Goal: Complete application form

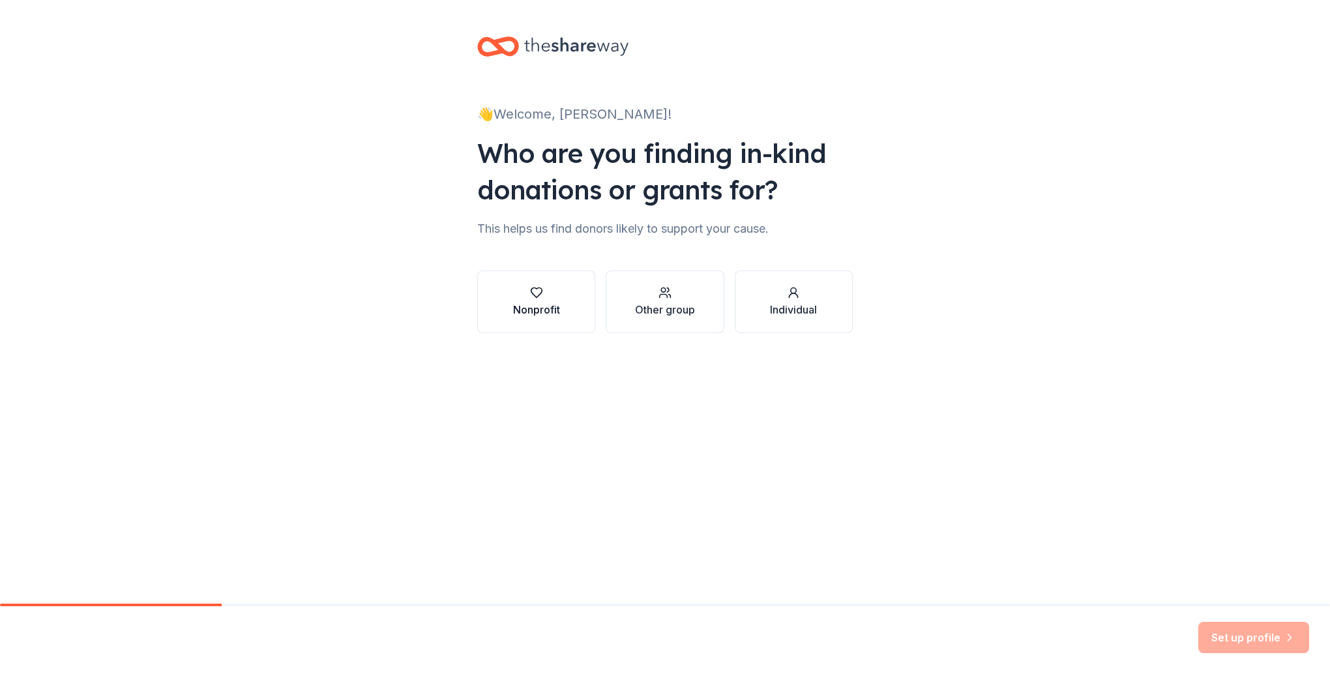
click at [515, 298] on div "button" at bounding box center [536, 292] width 47 height 13
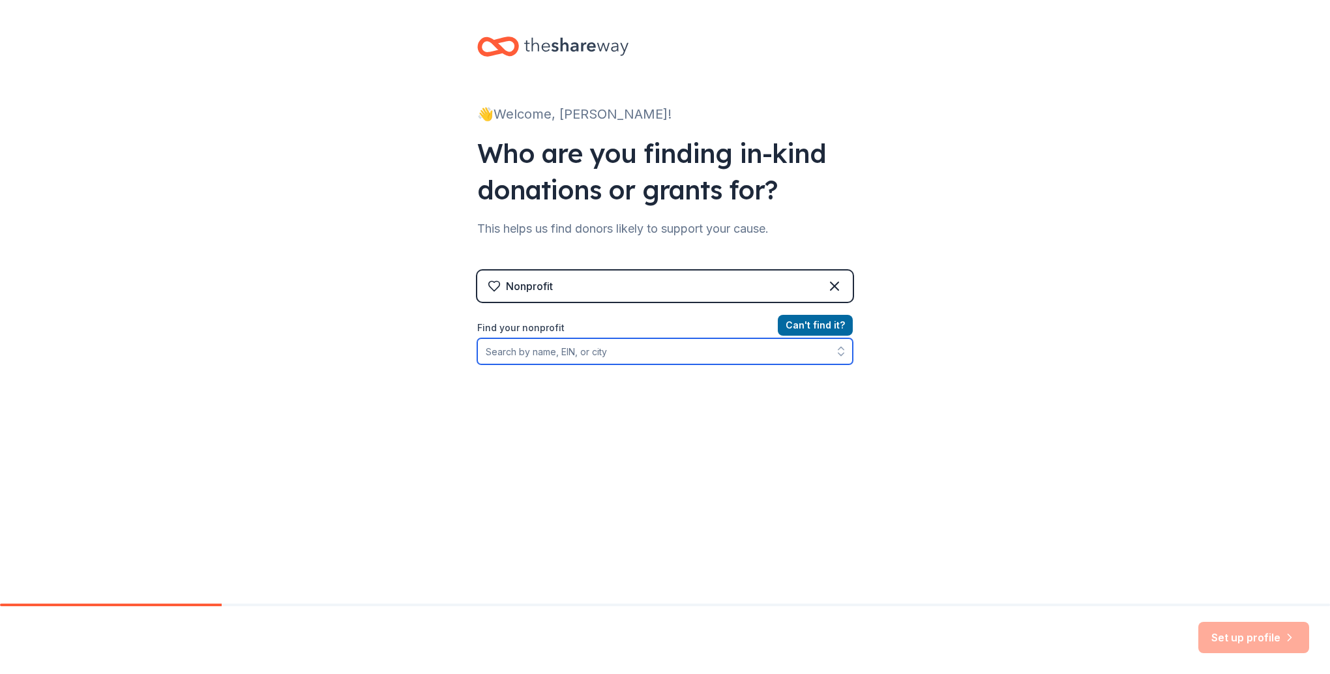
click at [660, 353] on input "Find your nonprofit" at bounding box center [664, 351] width 375 height 26
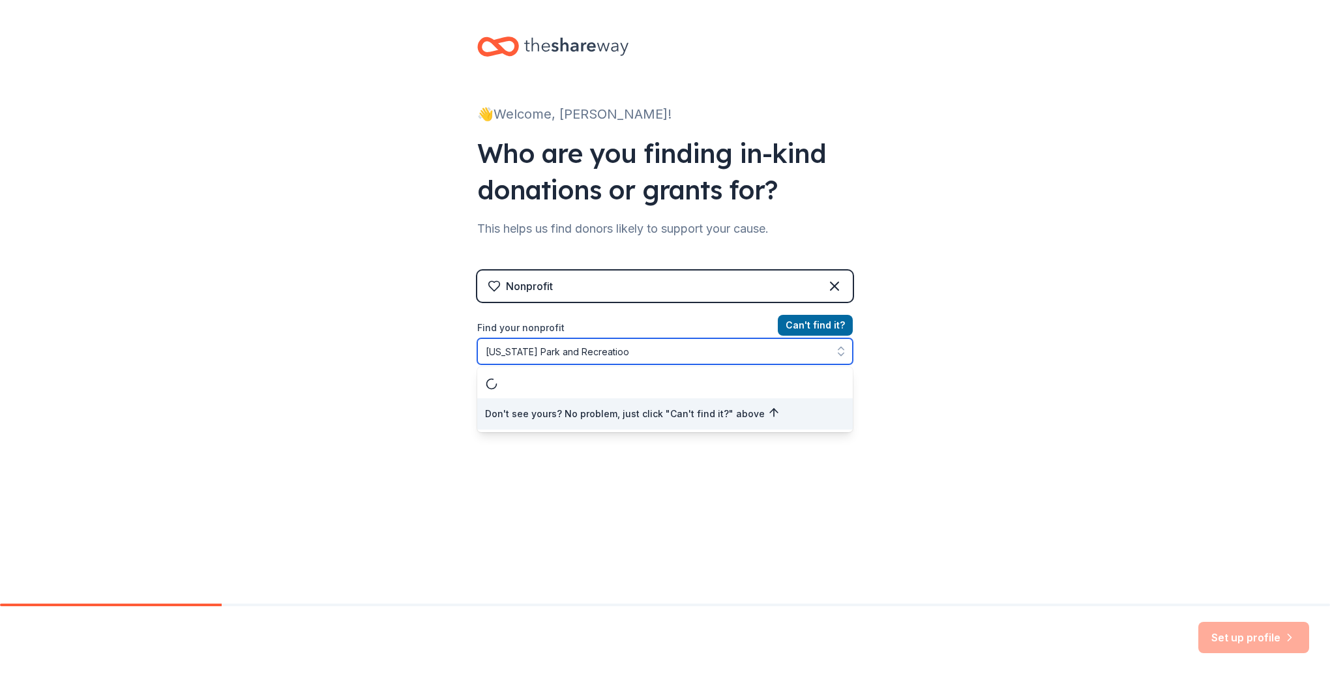
type input "[US_STATE] Park and Recreatioon"
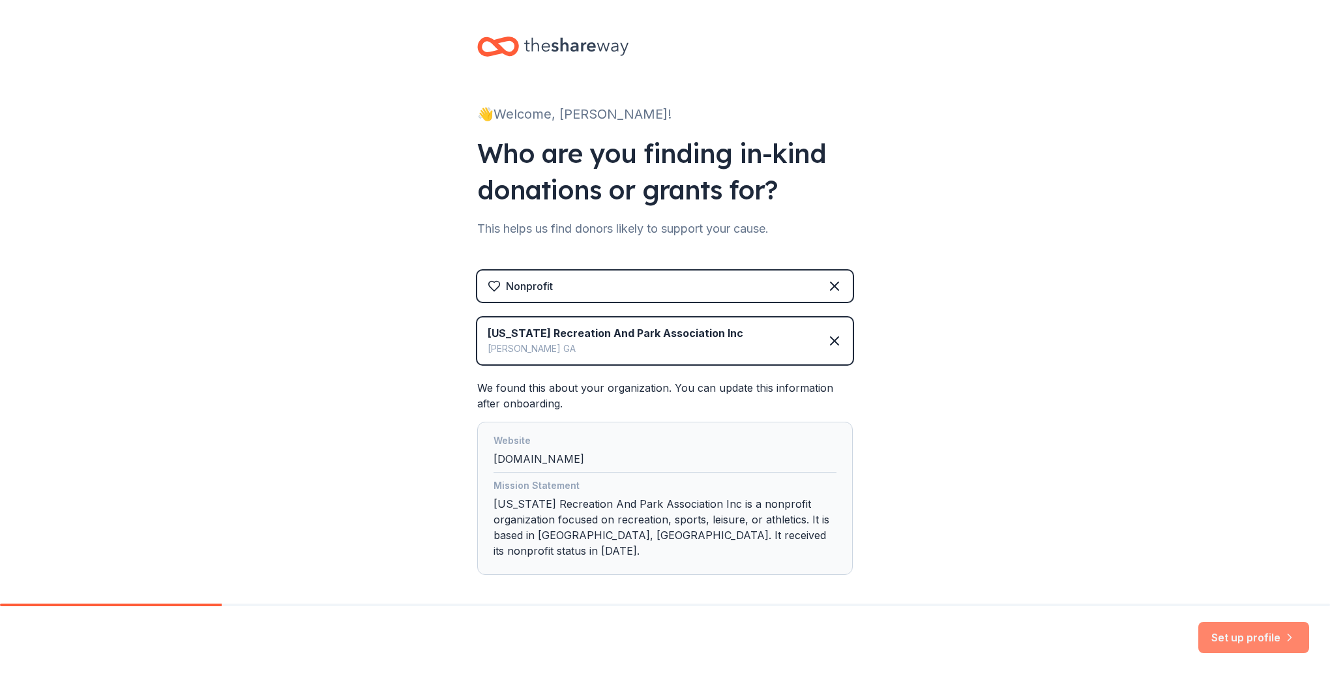
click at [1262, 643] on button "Set up profile" at bounding box center [1253, 637] width 111 height 31
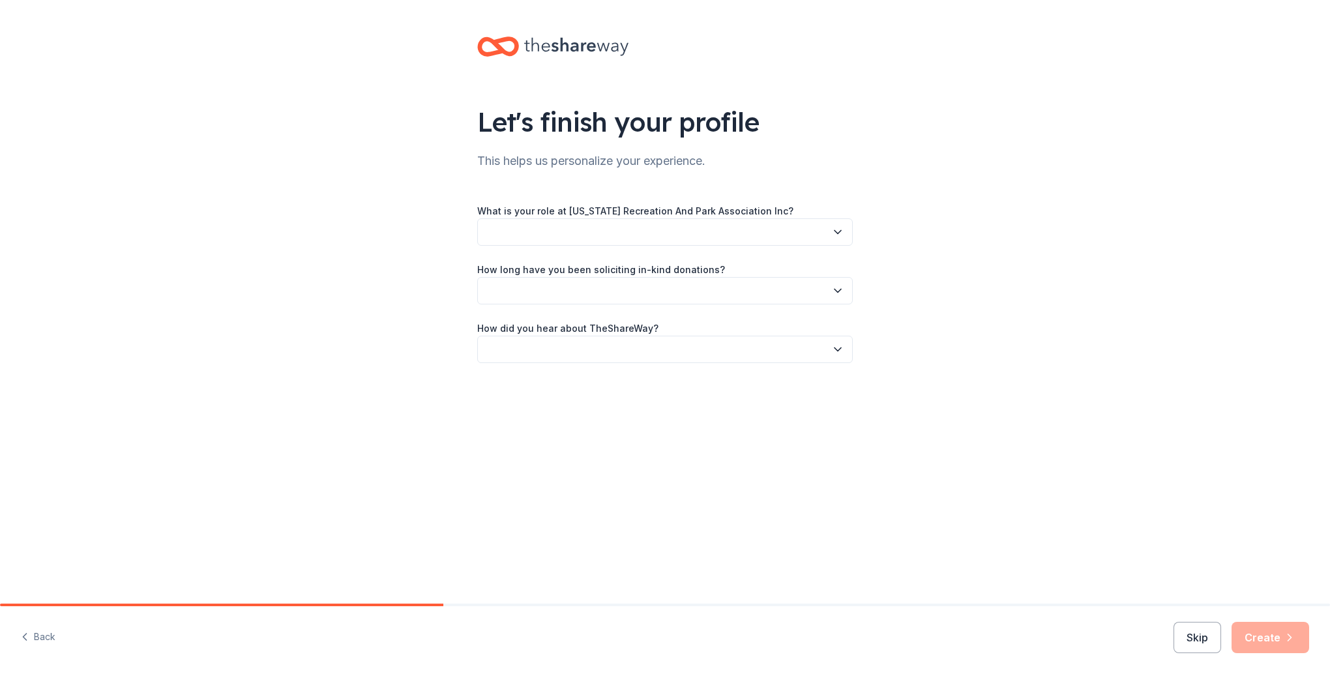
click at [730, 227] on button "button" at bounding box center [664, 231] width 375 height 27
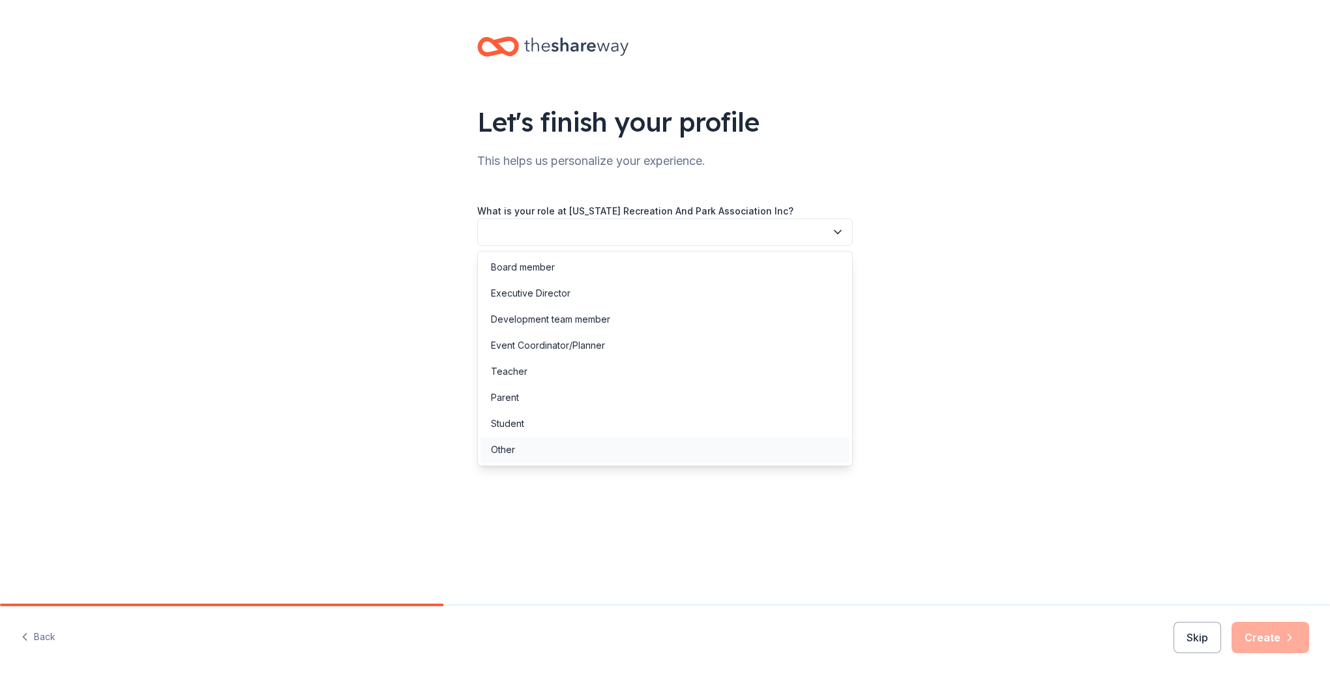
click at [546, 446] on div "Other" at bounding box center [664, 450] width 369 height 26
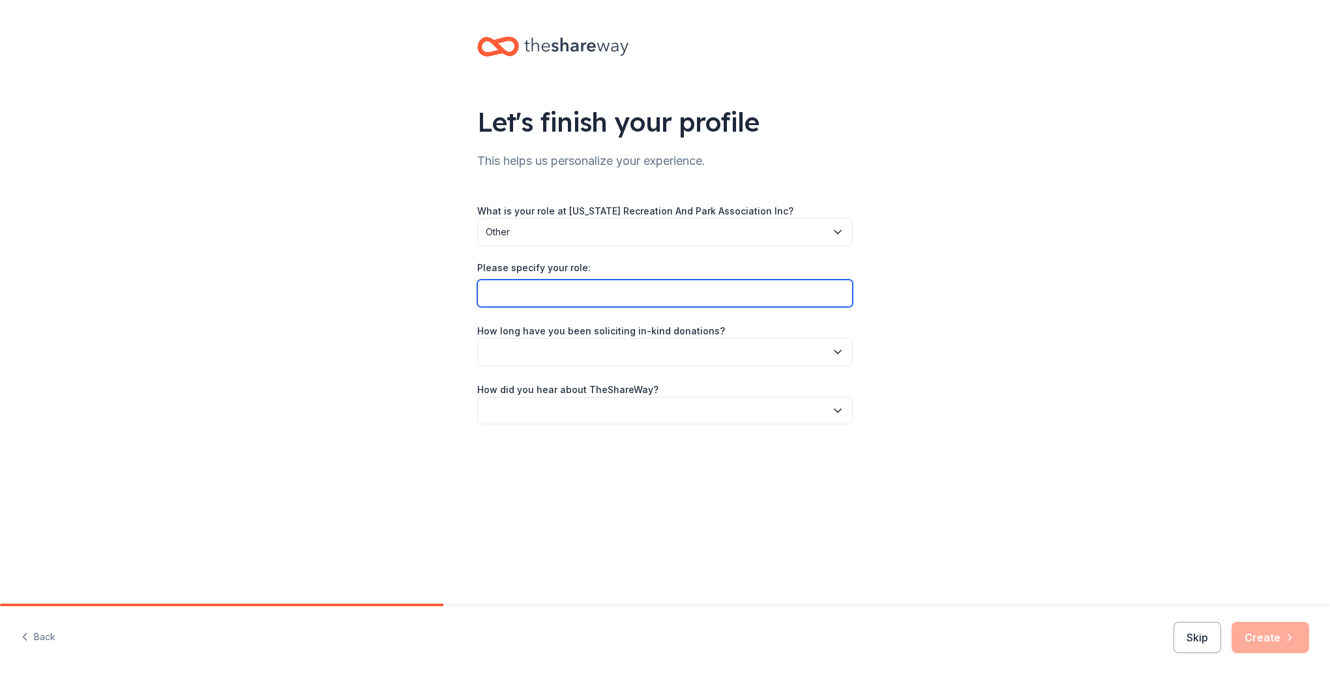
click at [594, 287] on input "Please specify your role:" at bounding box center [664, 293] width 375 height 27
type input "Volunteer"
click at [621, 347] on button "button" at bounding box center [664, 351] width 375 height 27
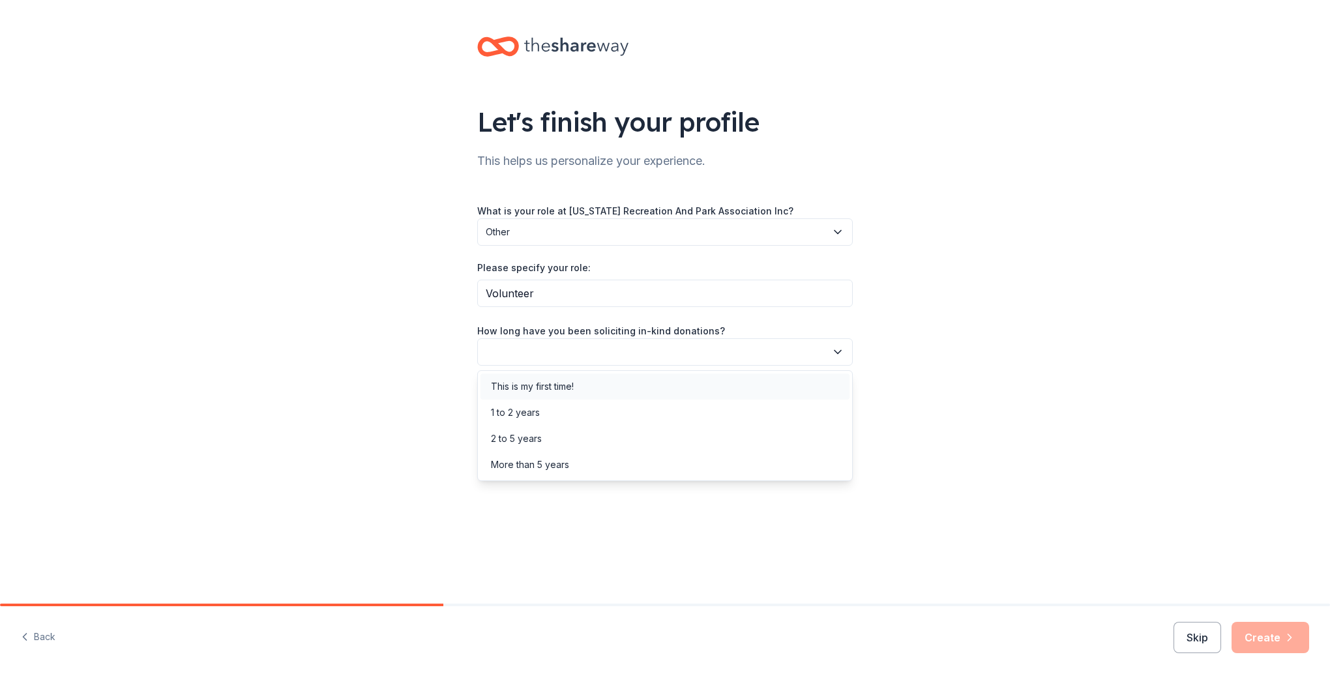
click at [592, 380] on div "This is my first time!" at bounding box center [664, 386] width 369 height 26
click at [598, 420] on button "button" at bounding box center [664, 410] width 375 height 27
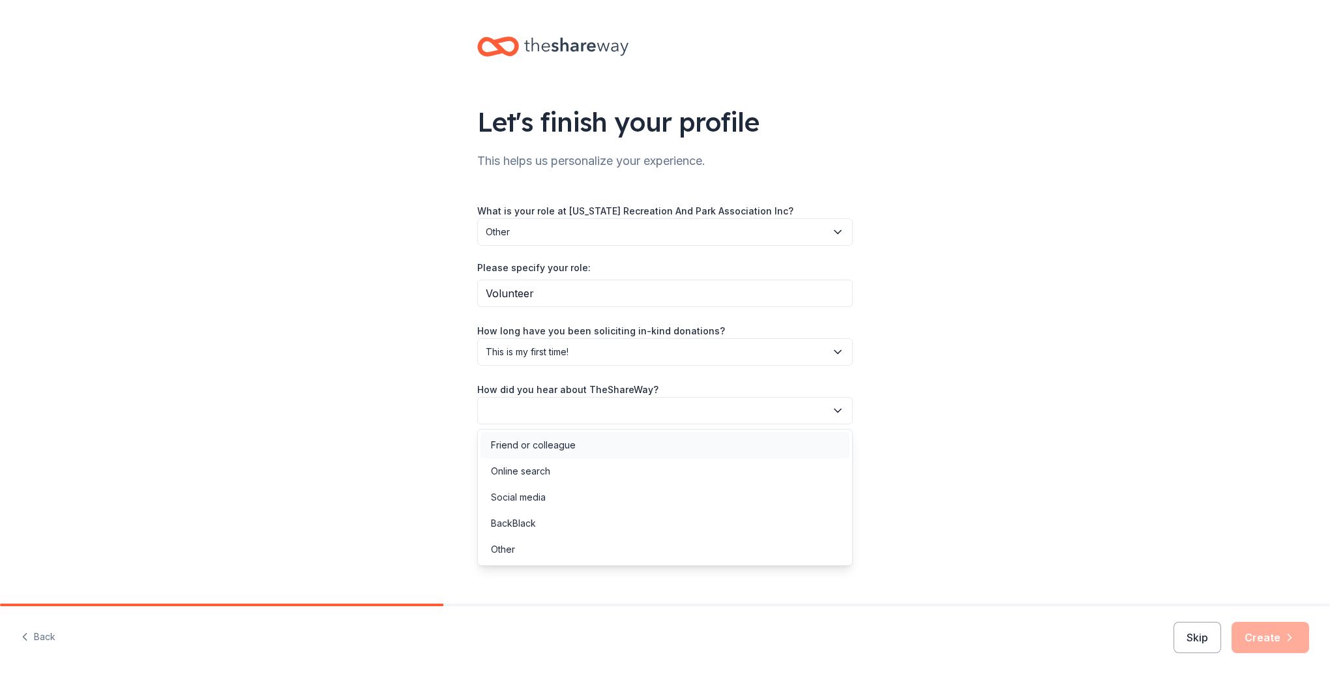
click at [594, 447] on div "Friend or colleague" at bounding box center [664, 445] width 369 height 26
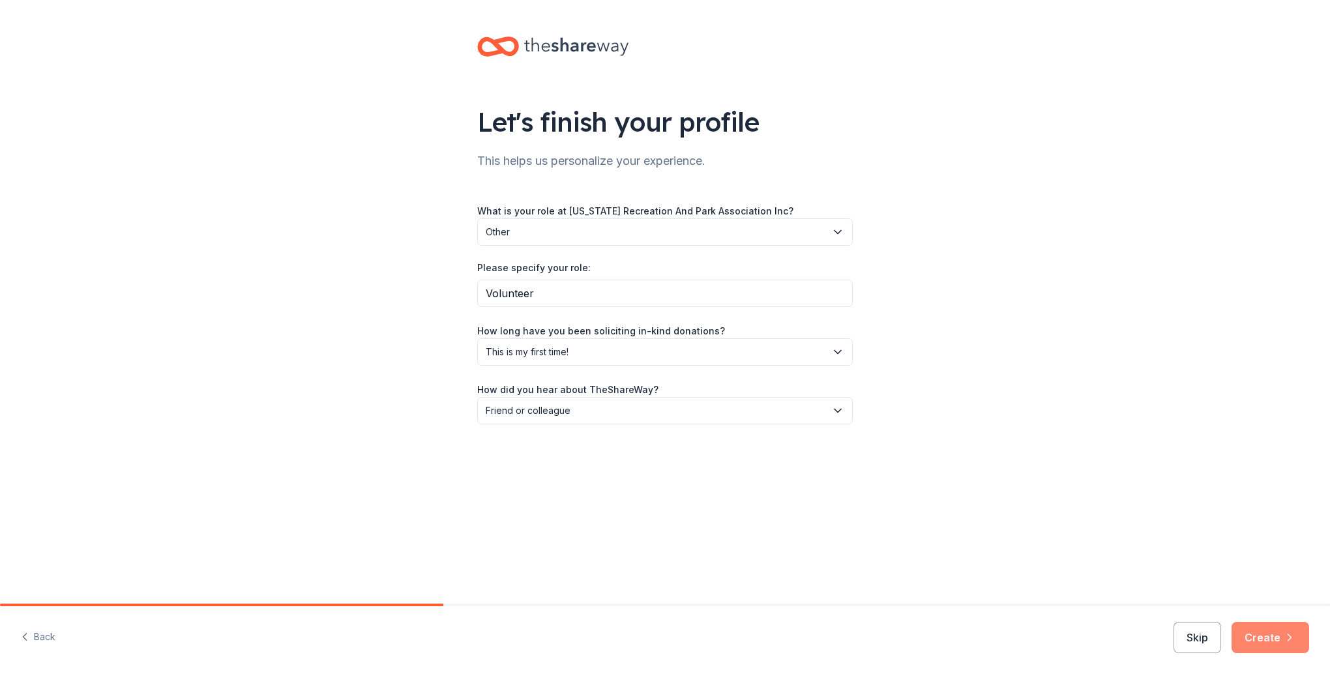
click at [1249, 631] on button "Create" at bounding box center [1270, 637] width 78 height 31
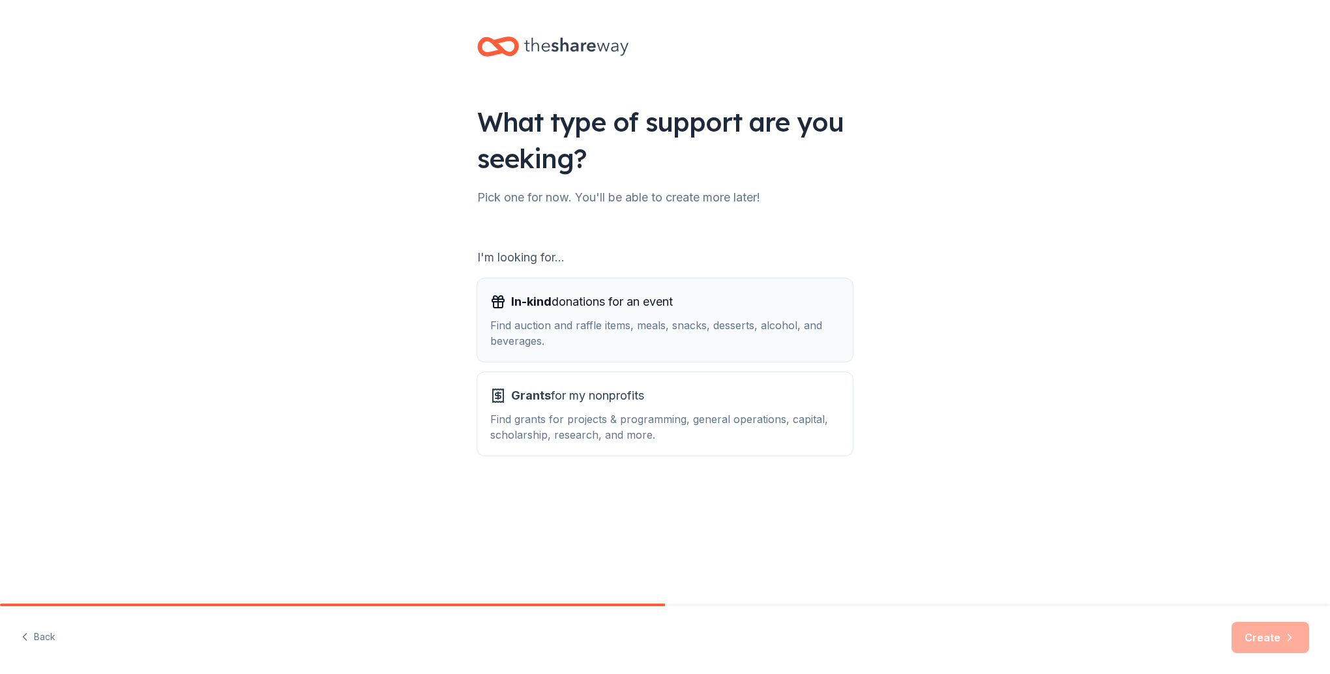
click at [693, 325] on div "Find auction and raffle items, meals, snacks, desserts, alcohol, and beverages." at bounding box center [664, 332] width 349 height 31
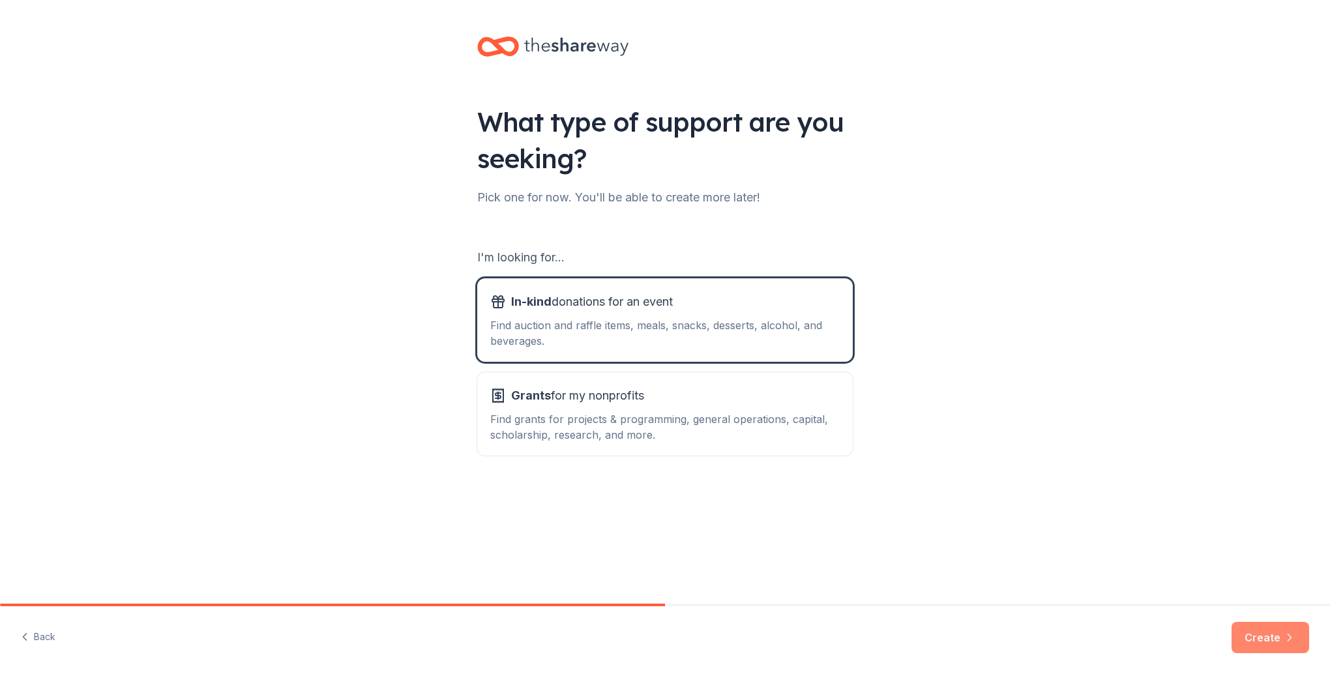
drag, startPoint x: 1254, startPoint y: 646, endPoint x: 1213, endPoint y: 617, distance: 50.5
click at [1254, 647] on button "Create" at bounding box center [1270, 637] width 78 height 31
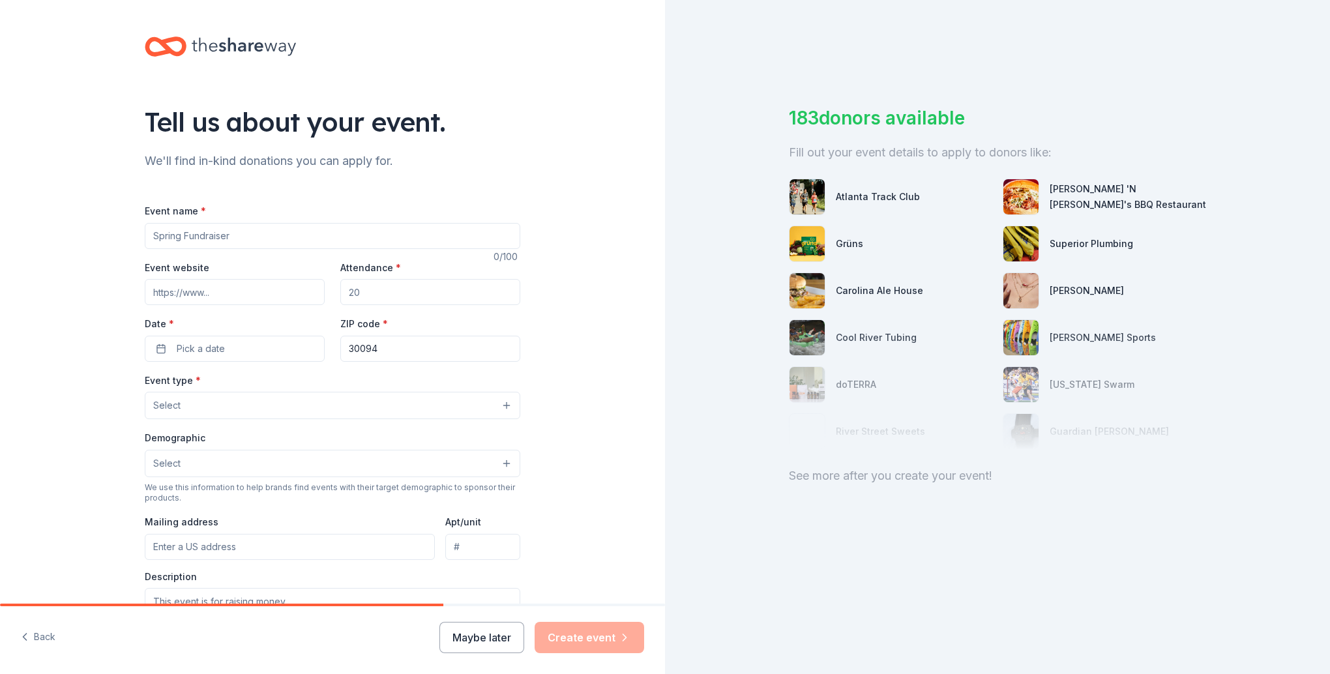
click at [232, 235] on input "Event name *" at bounding box center [332, 236] width 375 height 26
type input "[US_STATE][PERSON_NAME] and Recreation Assocation"
click at [225, 289] on input "Event website" at bounding box center [235, 292] width 180 height 26
paste input "[URL][DOMAIN_NAME]"
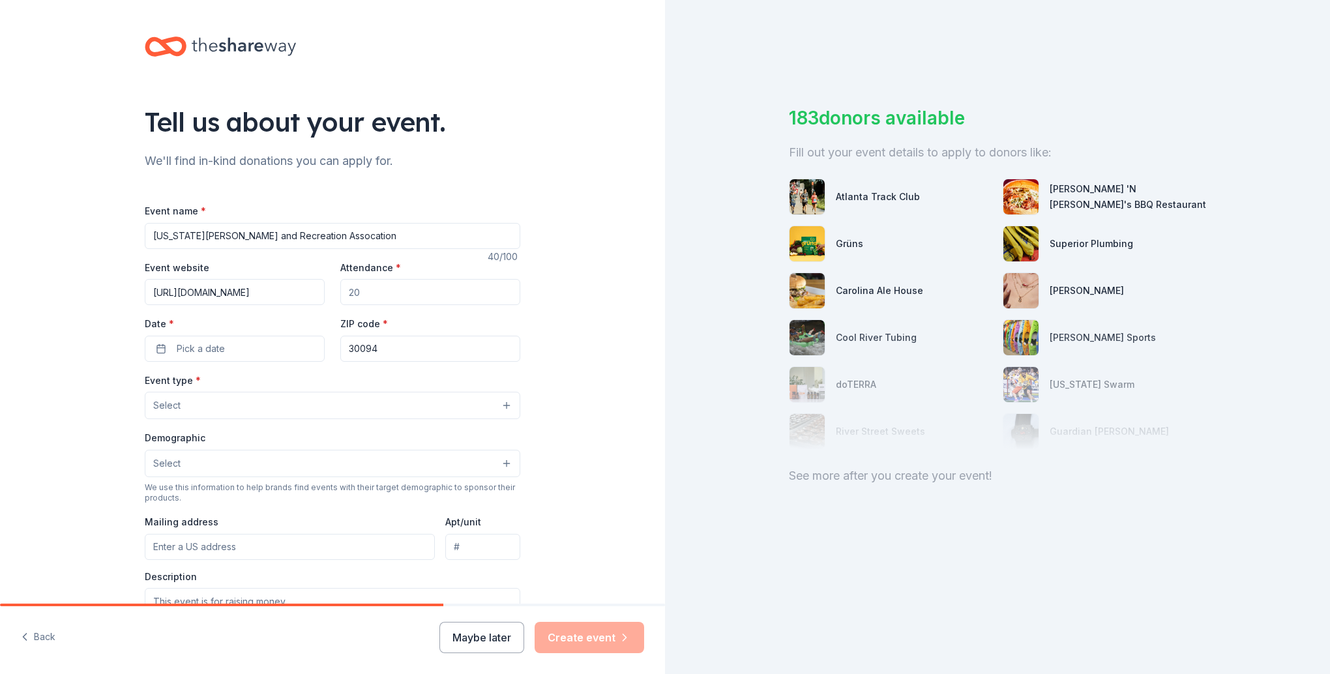
type input "[URL][DOMAIN_NAME]"
click at [391, 289] on input "Attendance *" at bounding box center [430, 292] width 180 height 26
click at [405, 291] on input "Attendance *" at bounding box center [430, 292] width 180 height 26
type input "3"
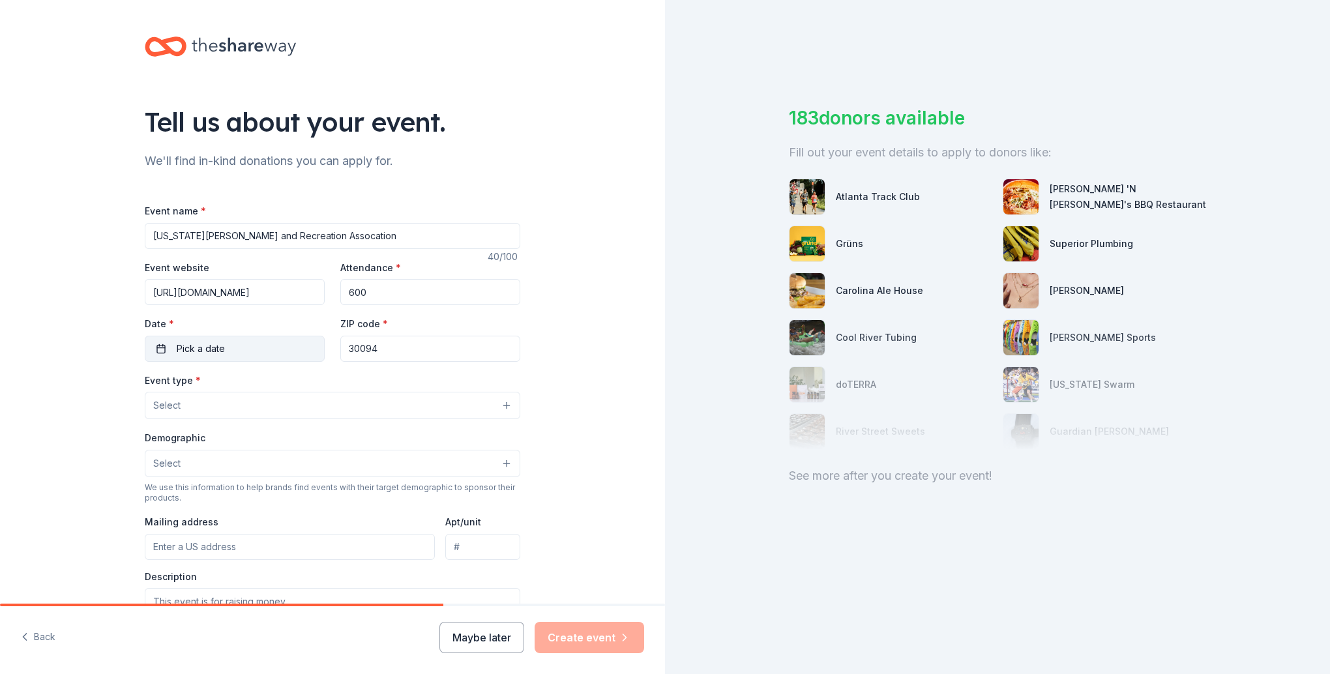
type input "600"
click at [204, 347] on span "Pick a date" at bounding box center [201, 349] width 48 height 16
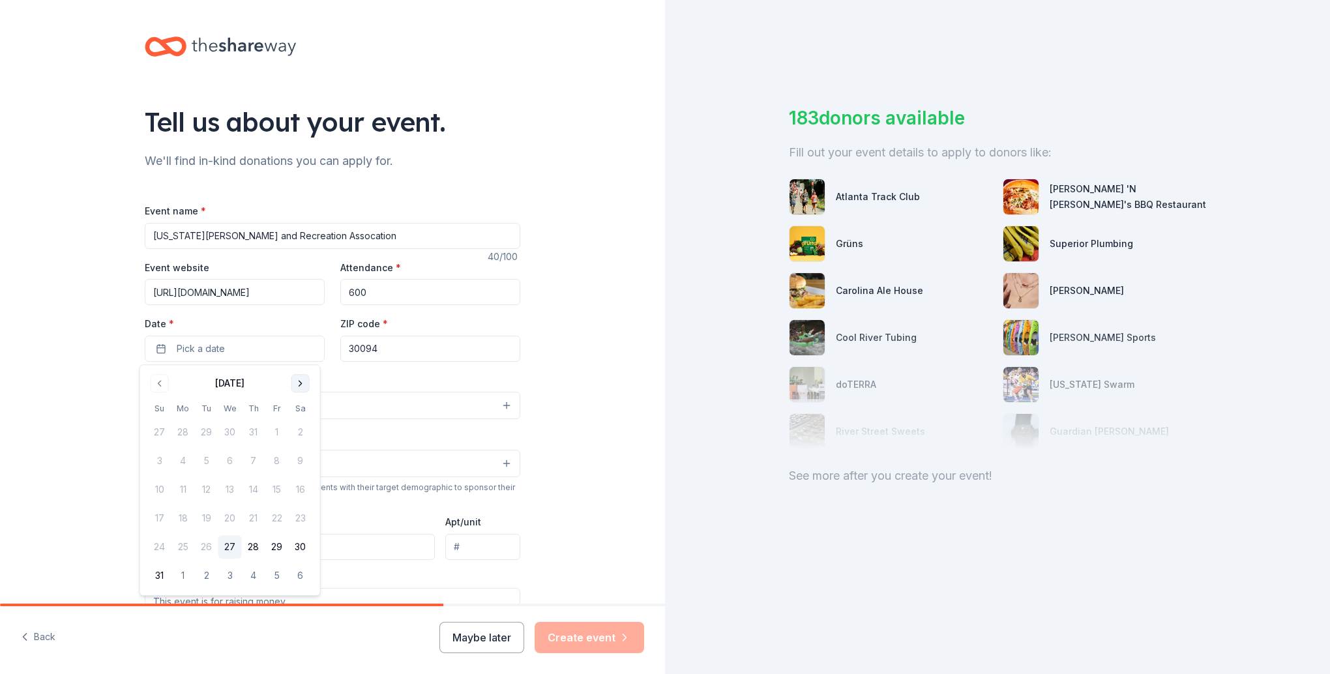
click at [302, 385] on button "Go to next month" at bounding box center [300, 383] width 18 height 18
click at [185, 467] on button "3" at bounding box center [182, 460] width 23 height 23
click at [415, 340] on input "30094" at bounding box center [430, 349] width 180 height 26
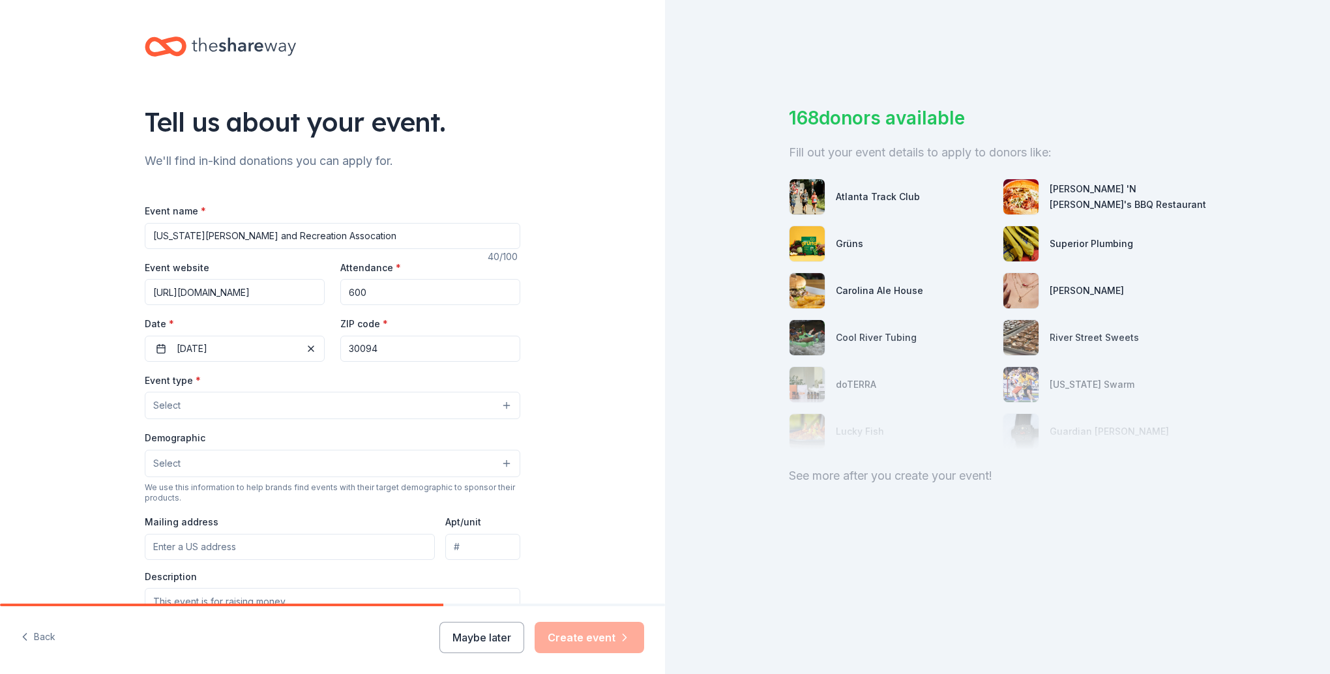
click at [273, 405] on button "Select" at bounding box center [332, 405] width 375 height 27
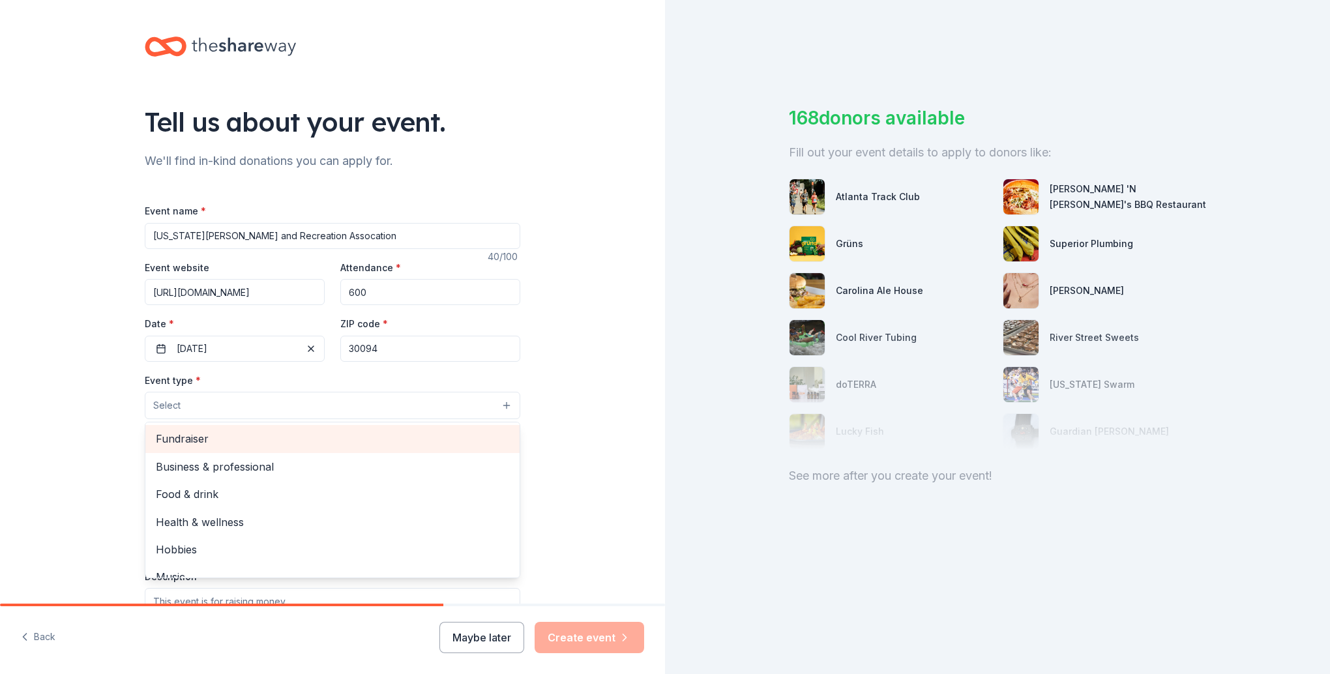
click at [263, 444] on span "Fundraiser" at bounding box center [332, 438] width 353 height 17
click at [263, 444] on span "Business & professional" at bounding box center [332, 439] width 353 height 17
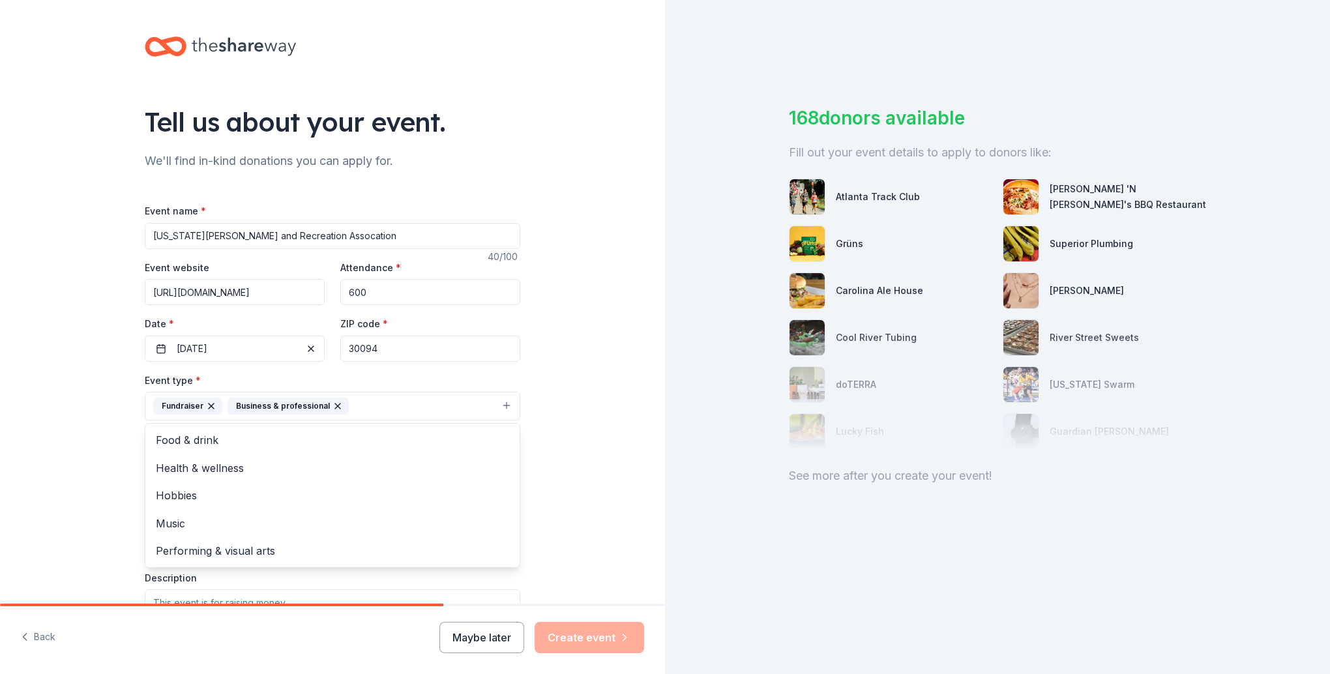
click at [335, 405] on icon "button" at bounding box center [337, 405] width 5 height 5
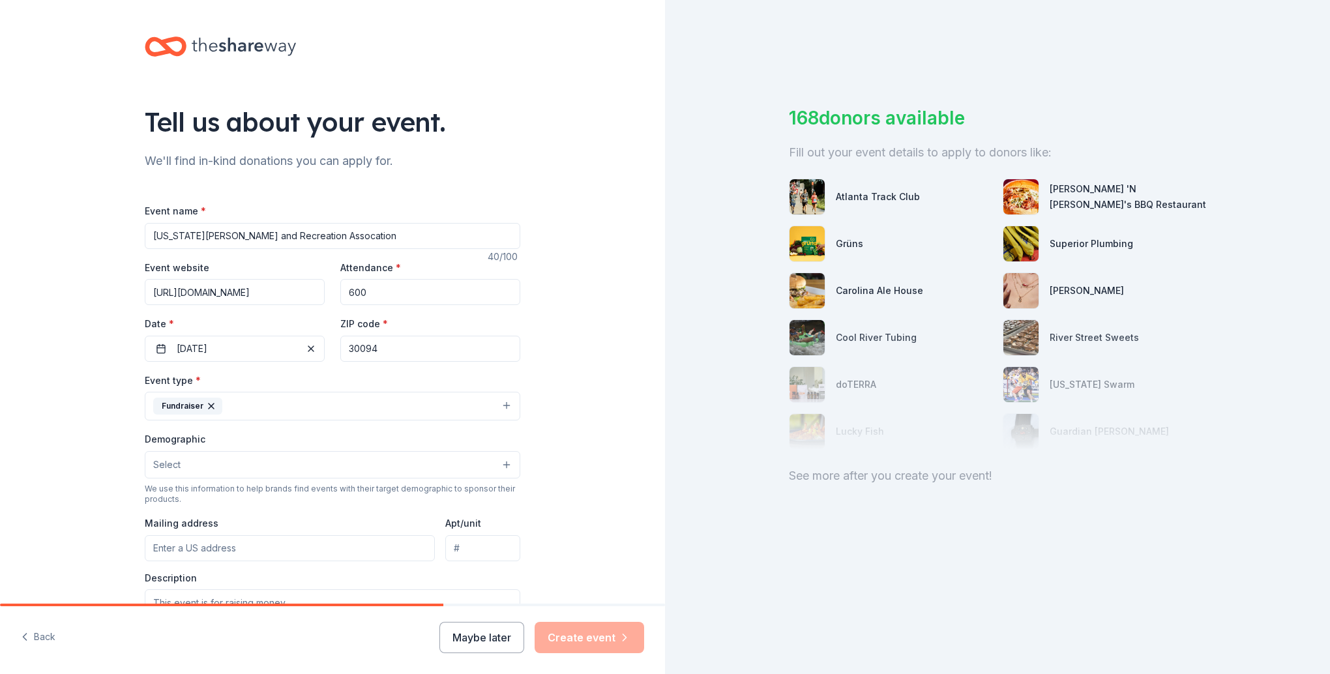
click at [315, 460] on button "Select" at bounding box center [332, 464] width 375 height 27
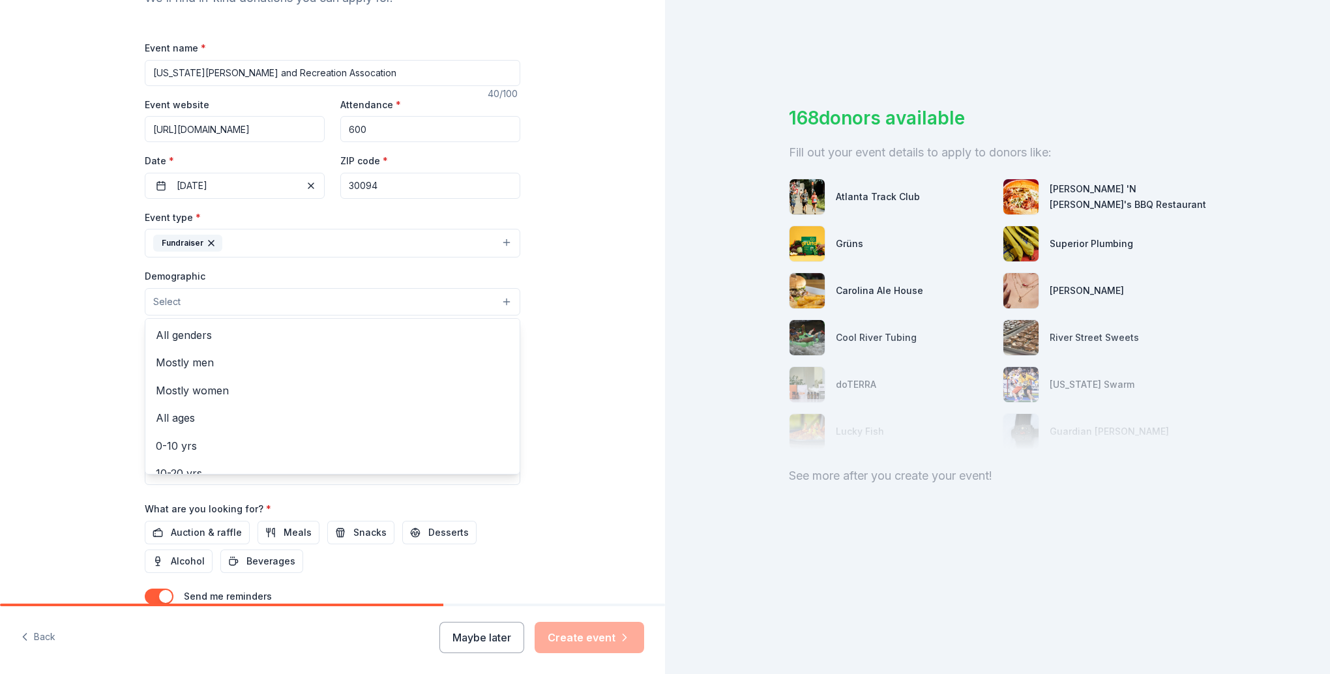
scroll to position [196, 0]
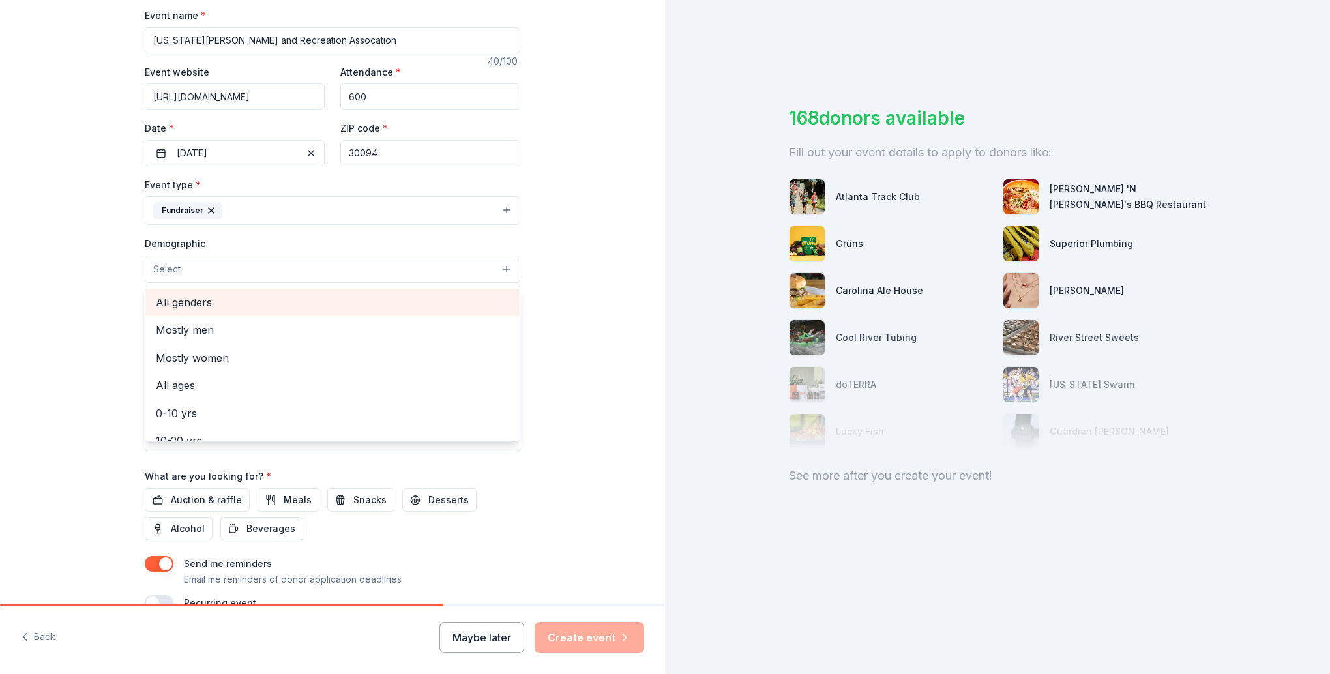
click at [236, 309] on span "All genders" at bounding box center [332, 302] width 353 height 17
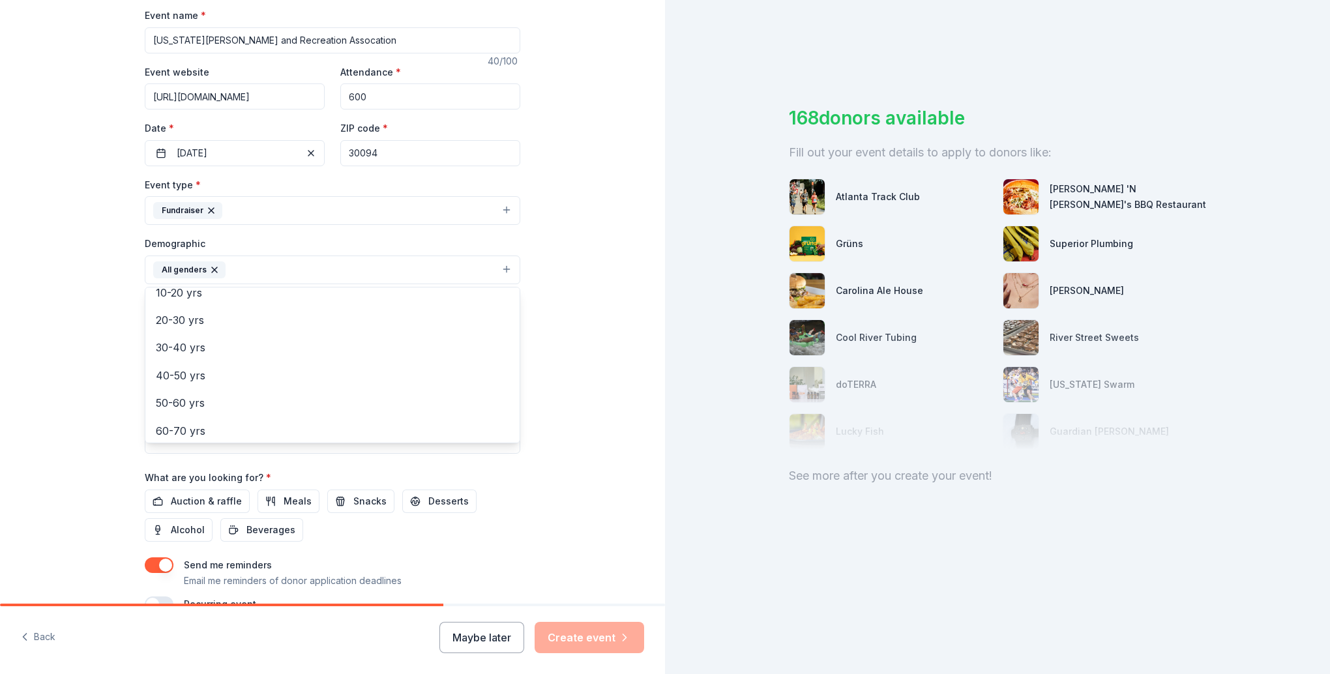
scroll to position [130, 0]
click at [589, 421] on div "Tell us about your event. We'll find in-kind donations you can apply for. Event…" at bounding box center [332, 239] width 665 height 870
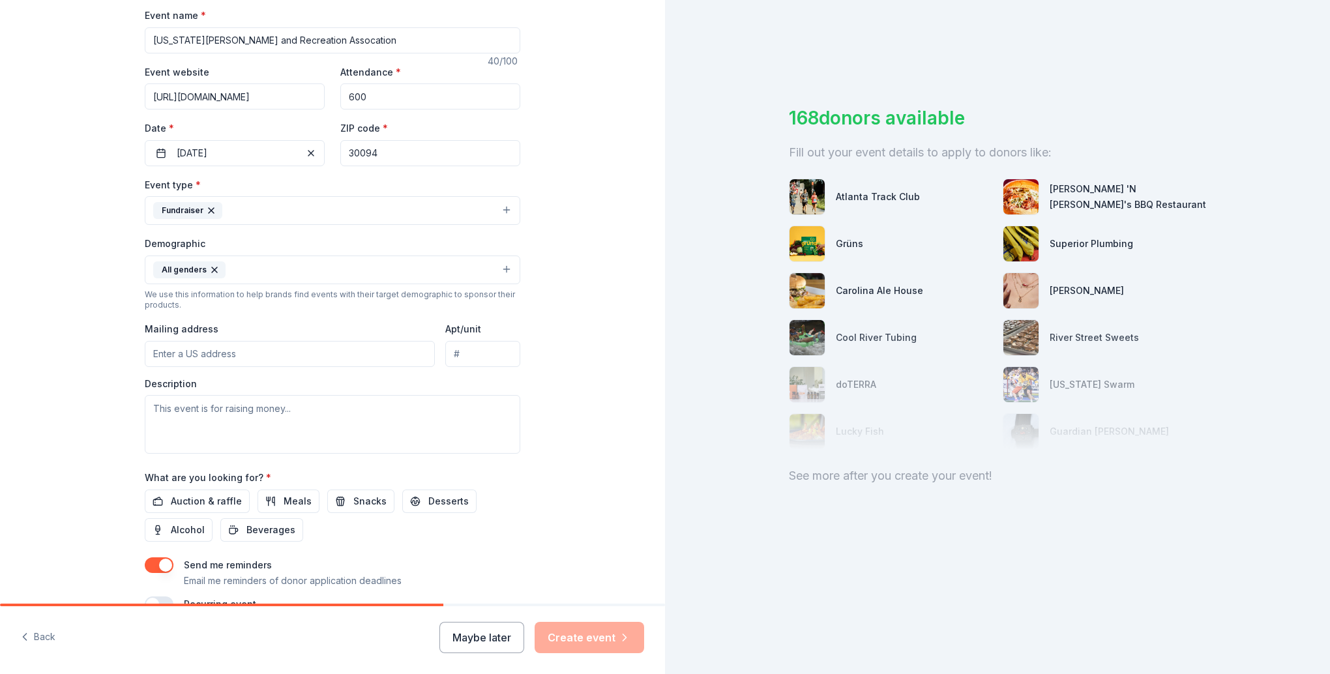
click at [231, 357] on input "Mailing address" at bounding box center [290, 354] width 290 height 26
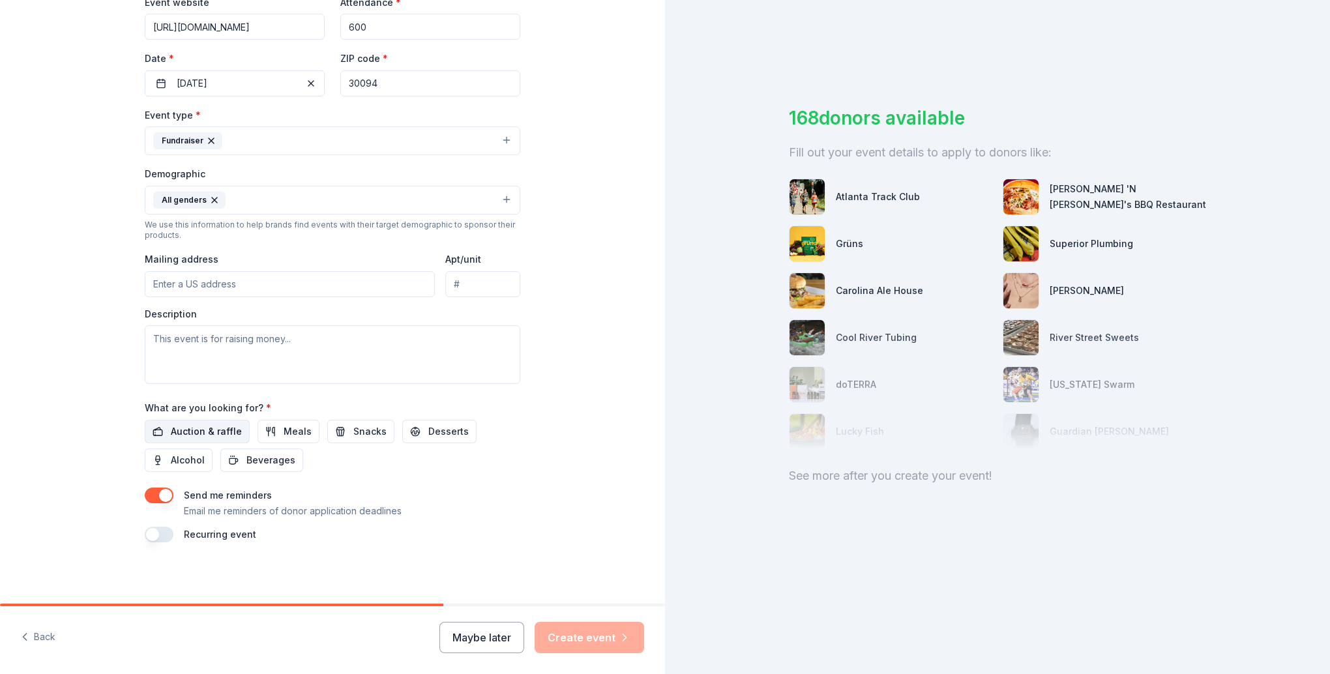
scroll to position [266, 0]
click at [210, 437] on span "Auction & raffle" at bounding box center [206, 431] width 71 height 16
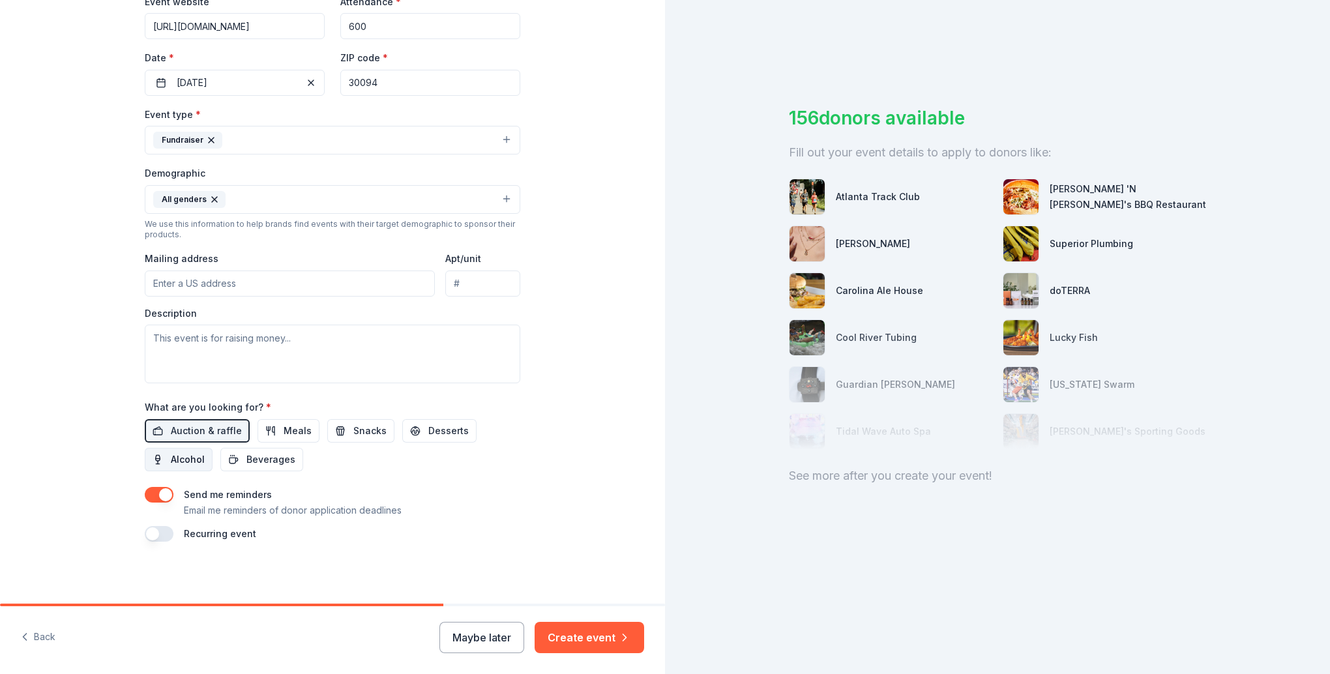
click at [192, 463] on span "Alcohol" at bounding box center [188, 460] width 34 height 16
click at [205, 337] on textarea at bounding box center [332, 354] width 375 height 59
paste textarea "as I am serving on a committee for 2025 Silent Auction at the [US_STATE] Recrea…"
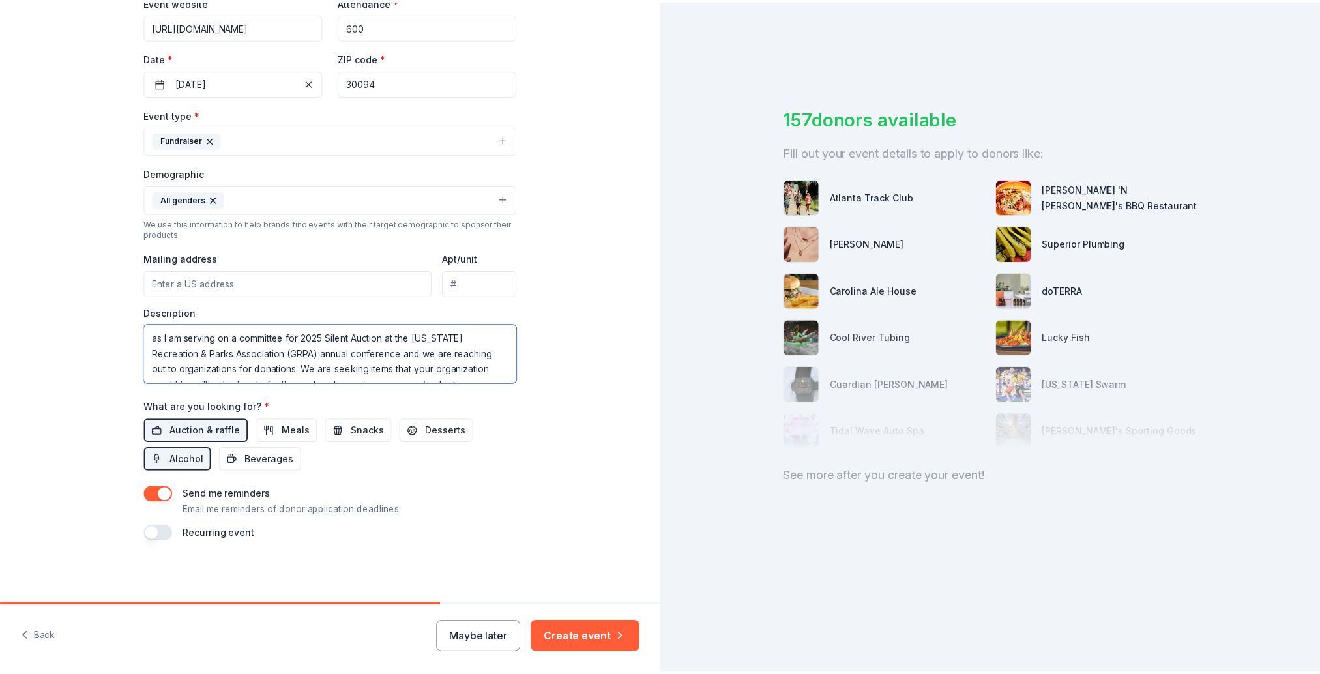
scroll to position [242, 0]
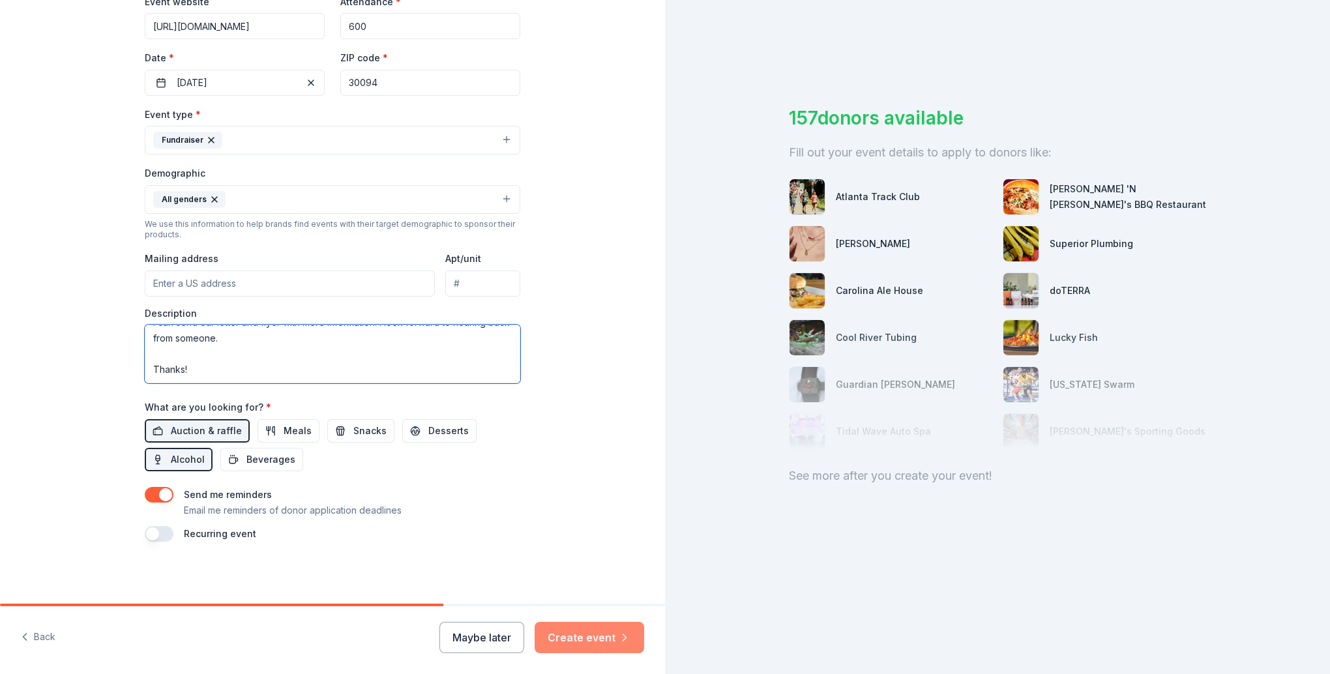
type textarea "as I am serving on a committee for 2025 Silent Auction at the [US_STATE] Recrea…"
click at [587, 632] on button "Create event" at bounding box center [588, 637] width 109 height 31
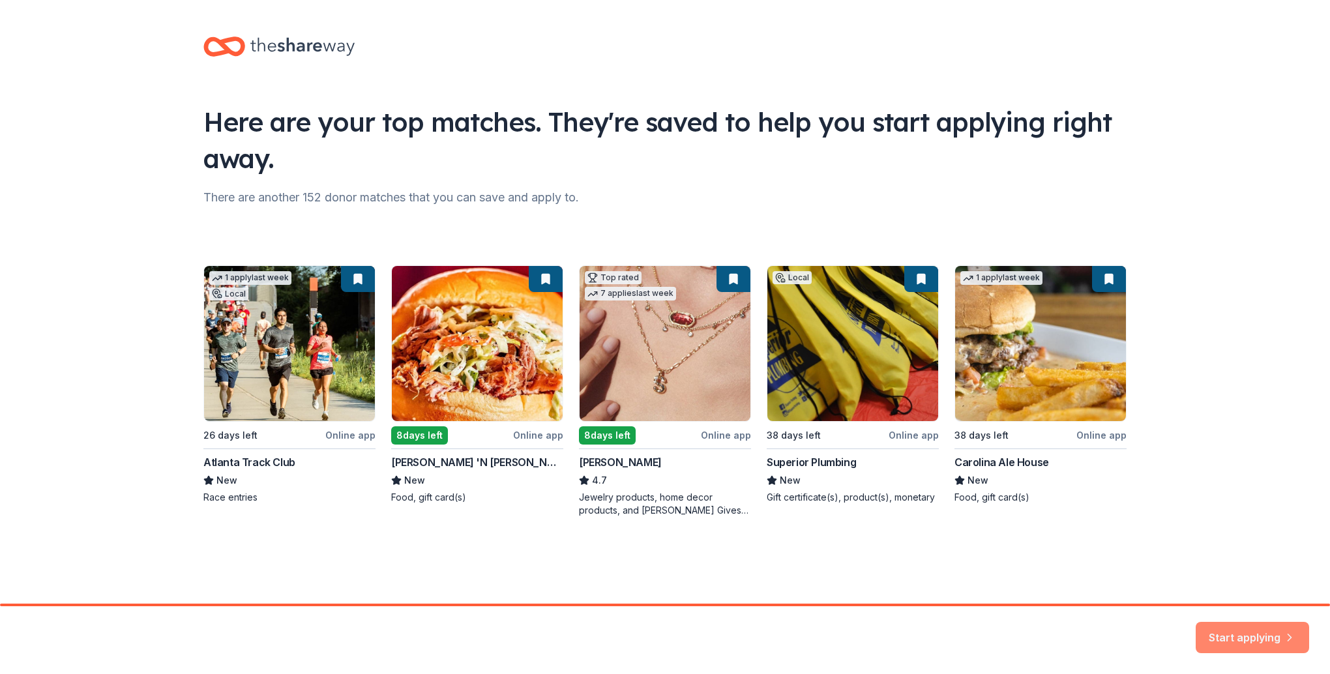
click at [1263, 637] on button "Start applying" at bounding box center [1251, 629] width 113 height 31
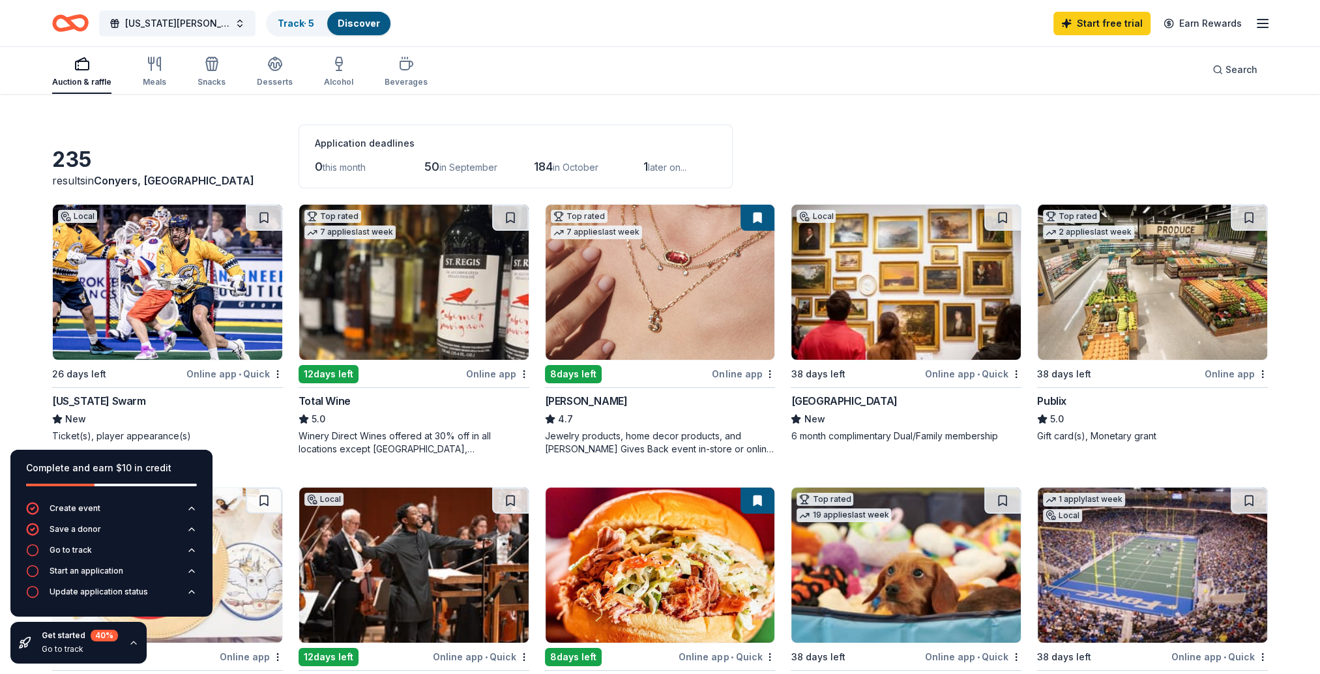
scroll to position [65, 0]
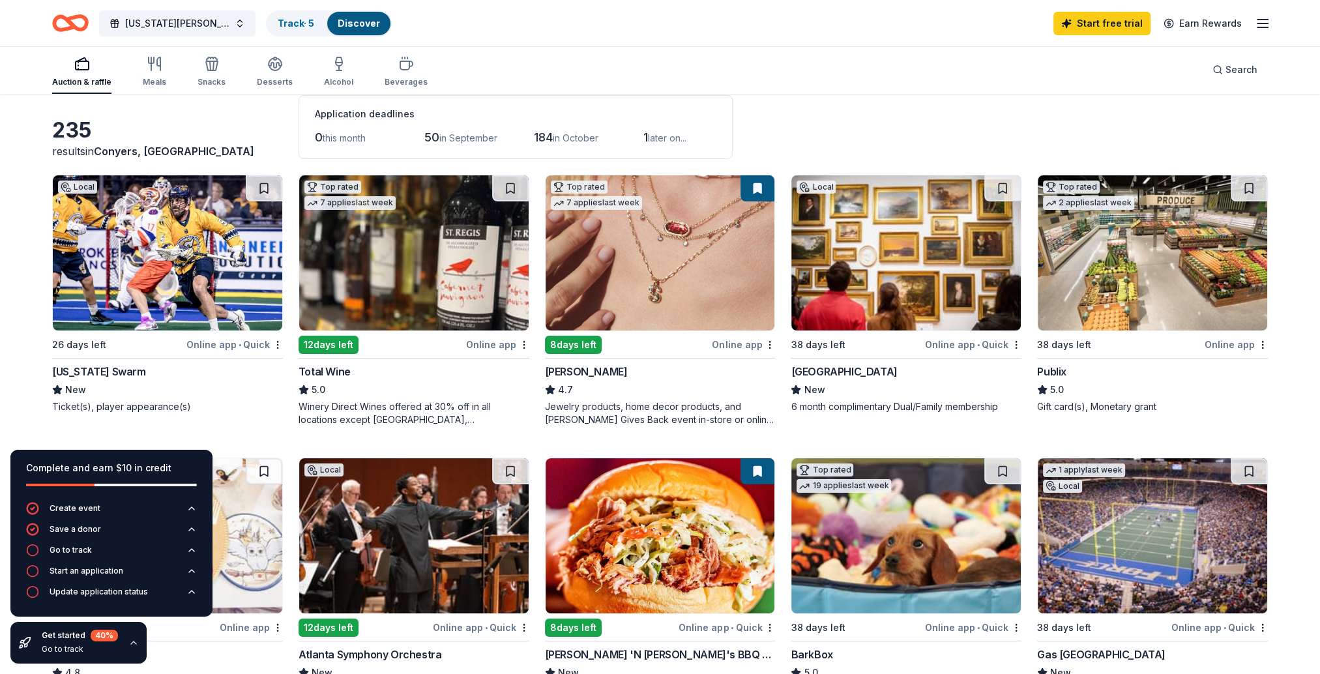
click at [331, 340] on div "12 days left" at bounding box center [329, 345] width 60 height 18
click at [503, 343] on div "Online app" at bounding box center [497, 344] width 63 height 16
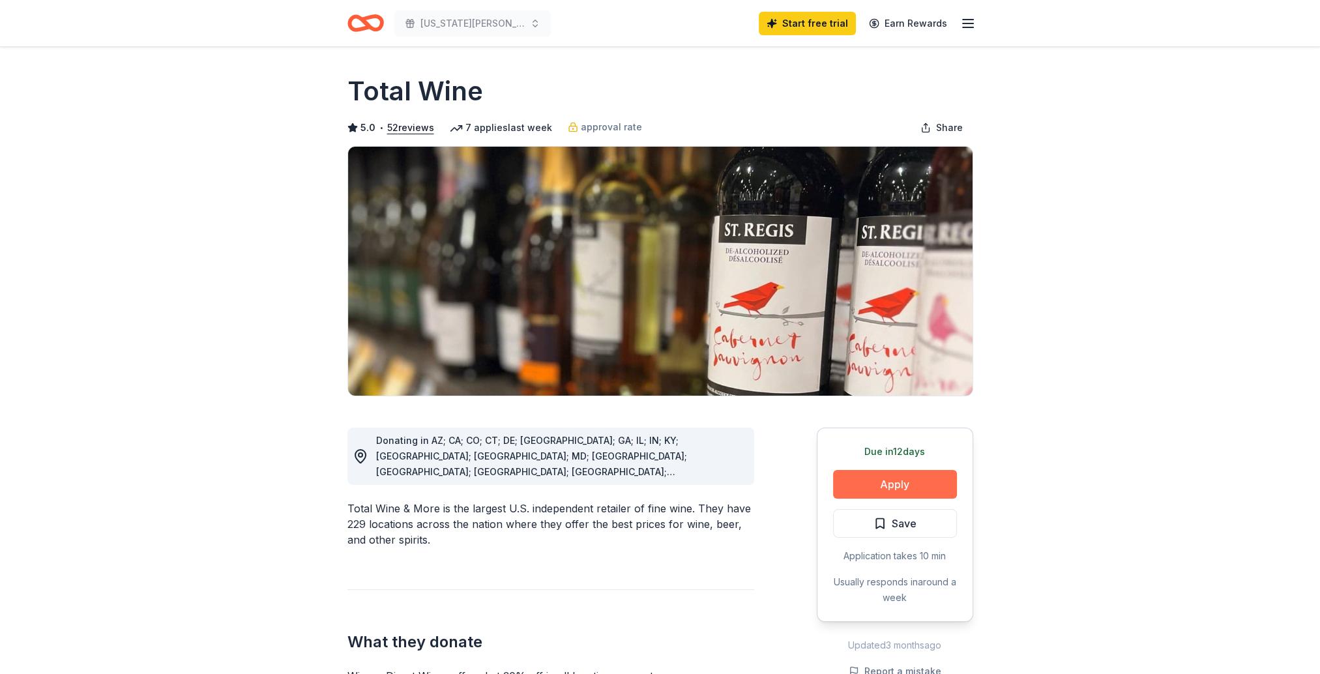
click at [884, 478] on button "Apply" at bounding box center [895, 484] width 124 height 29
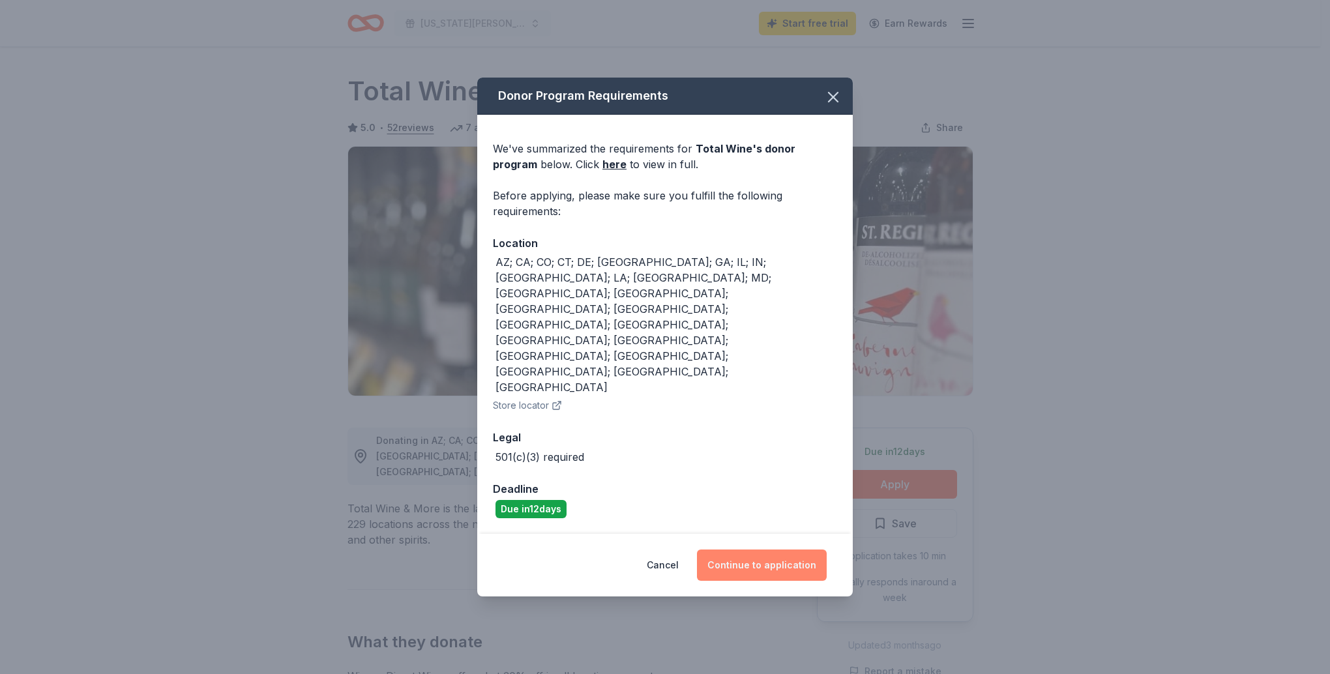
click at [768, 549] on button "Continue to application" at bounding box center [762, 564] width 130 height 31
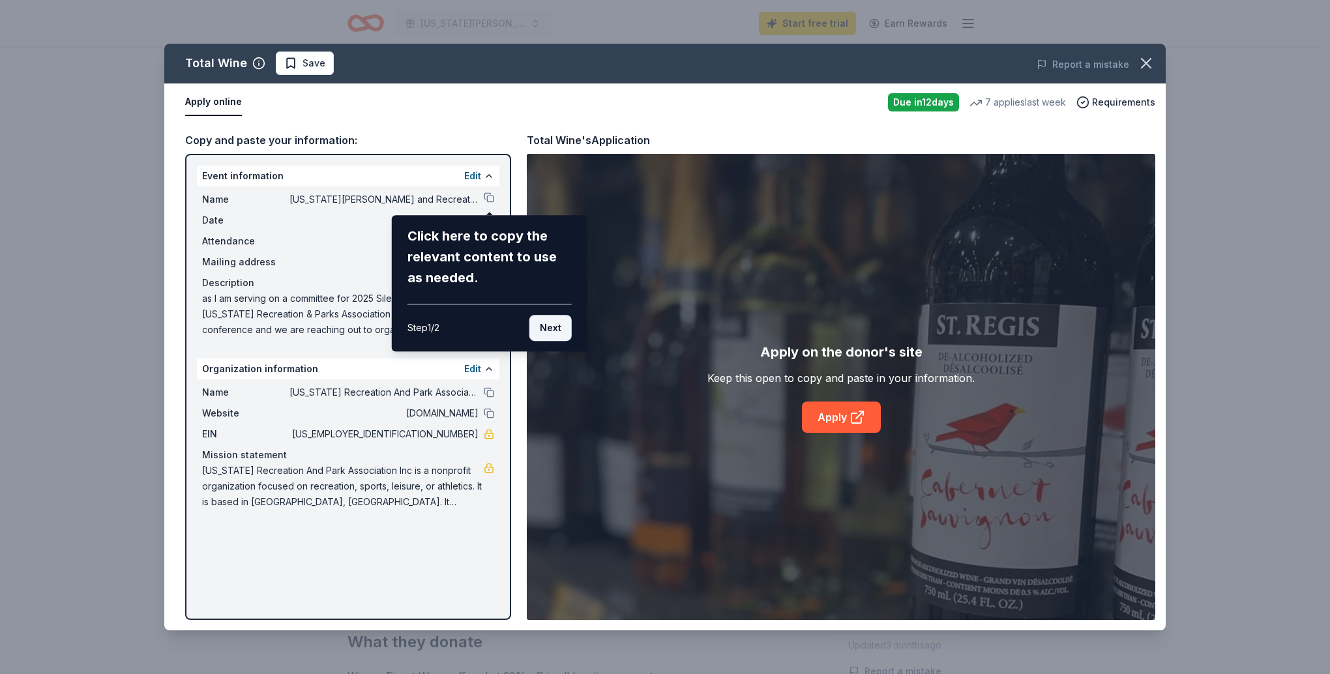
click at [546, 331] on button "Next" at bounding box center [550, 328] width 42 height 26
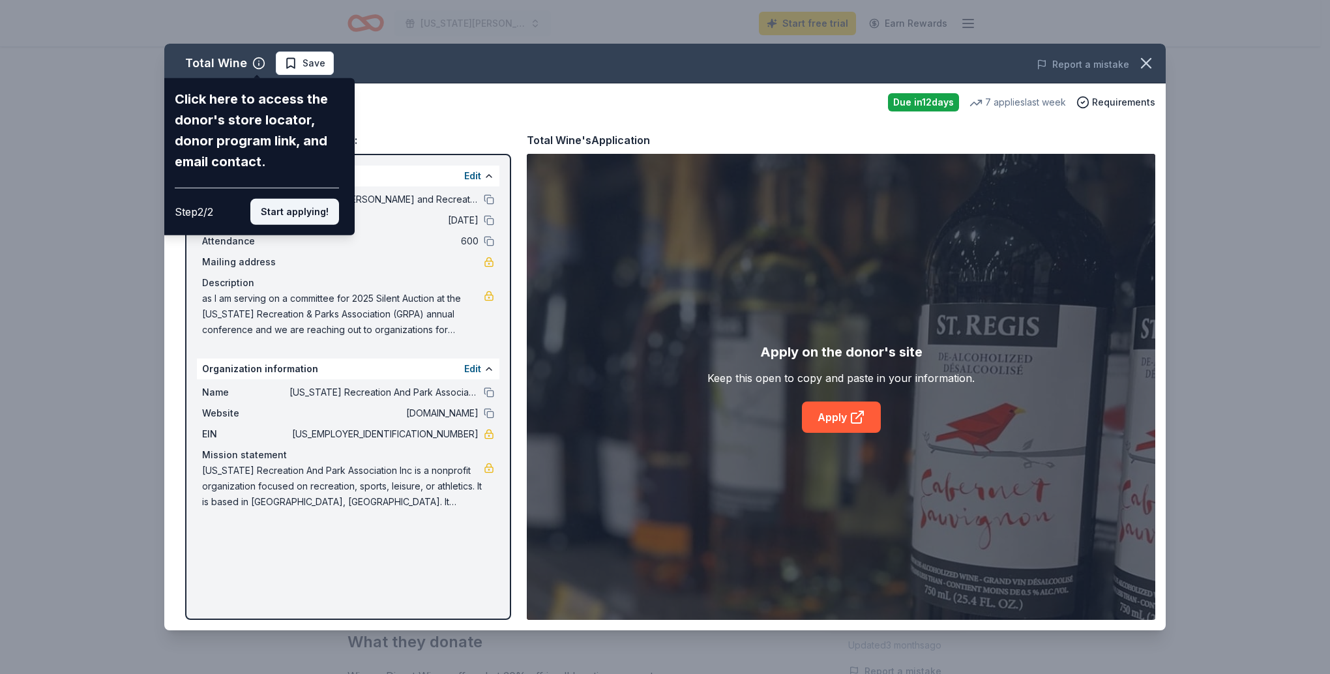
click at [299, 209] on button "Start applying!" at bounding box center [294, 212] width 89 height 26
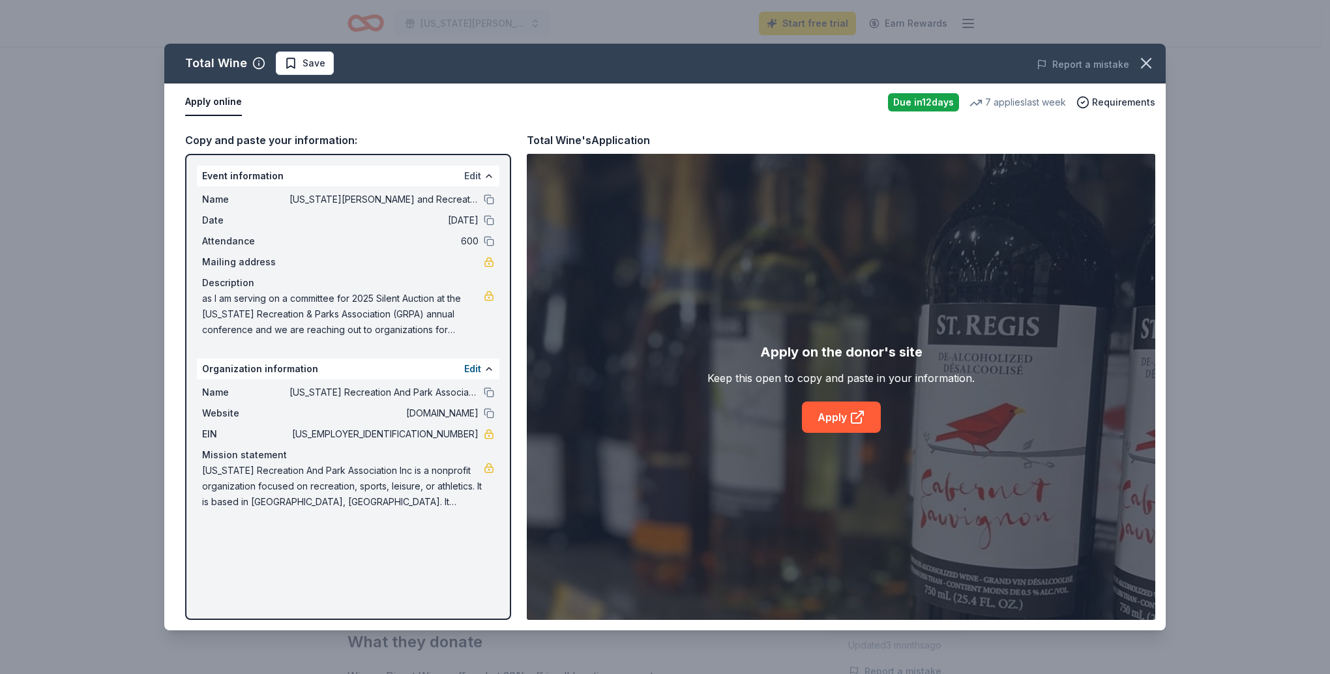
click at [477, 175] on button "Edit" at bounding box center [472, 176] width 17 height 16
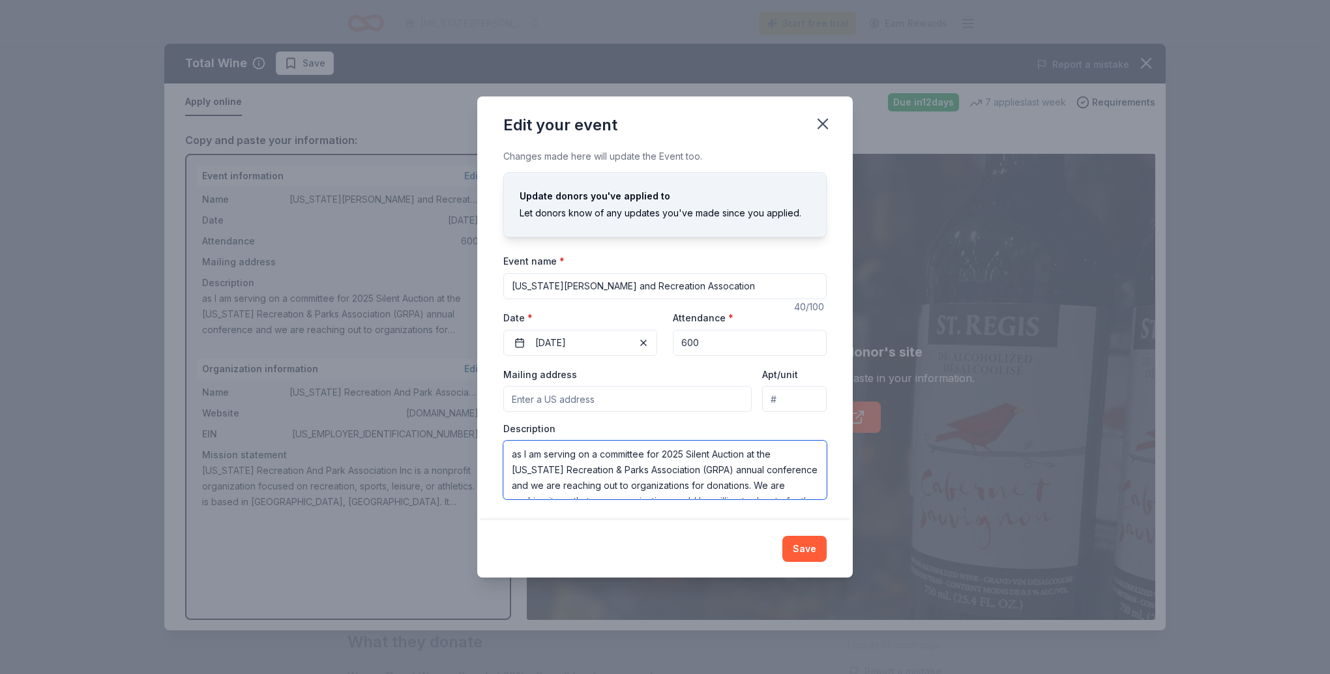
click at [508, 455] on textarea "as I am serving on a committee for 2025 Silent Auction at the [US_STATE] Recrea…" at bounding box center [664, 470] width 323 height 59
click at [521, 452] on textarea "as I am serving on a committee for 2025 Silent Auction at the [US_STATE] Recrea…" at bounding box center [664, 470] width 323 height 59
click at [519, 458] on textarea "s I am serving on a committee for 2025 Silent Auction at the Georgia Recreation…" at bounding box center [664, 470] width 323 height 59
type textarea "I am serving on a committee for 2025 Silent Auction at the Georgia Recreation &…"
click at [803, 549] on button "Save" at bounding box center [804, 549] width 44 height 26
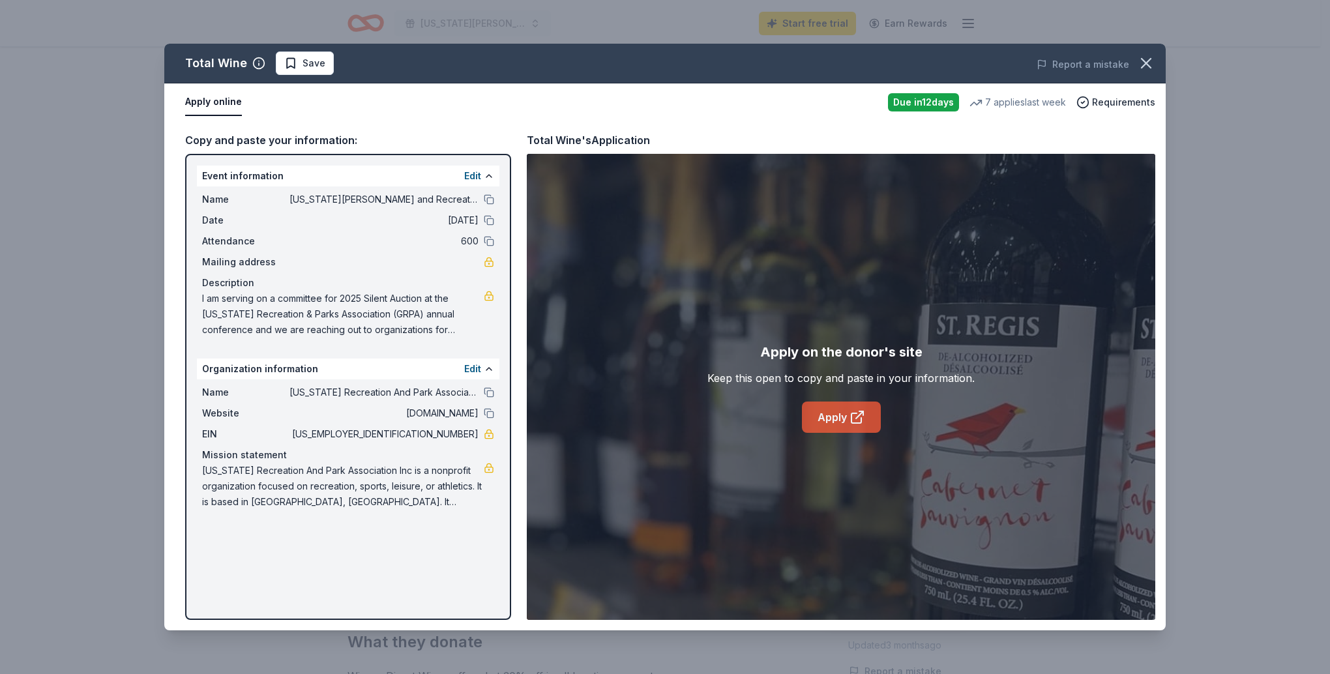
click at [856, 431] on link "Apply" at bounding box center [841, 416] width 79 height 31
click at [1145, 63] on icon "button" at bounding box center [1145, 63] width 9 height 9
